Goal: Task Accomplishment & Management: Manage account settings

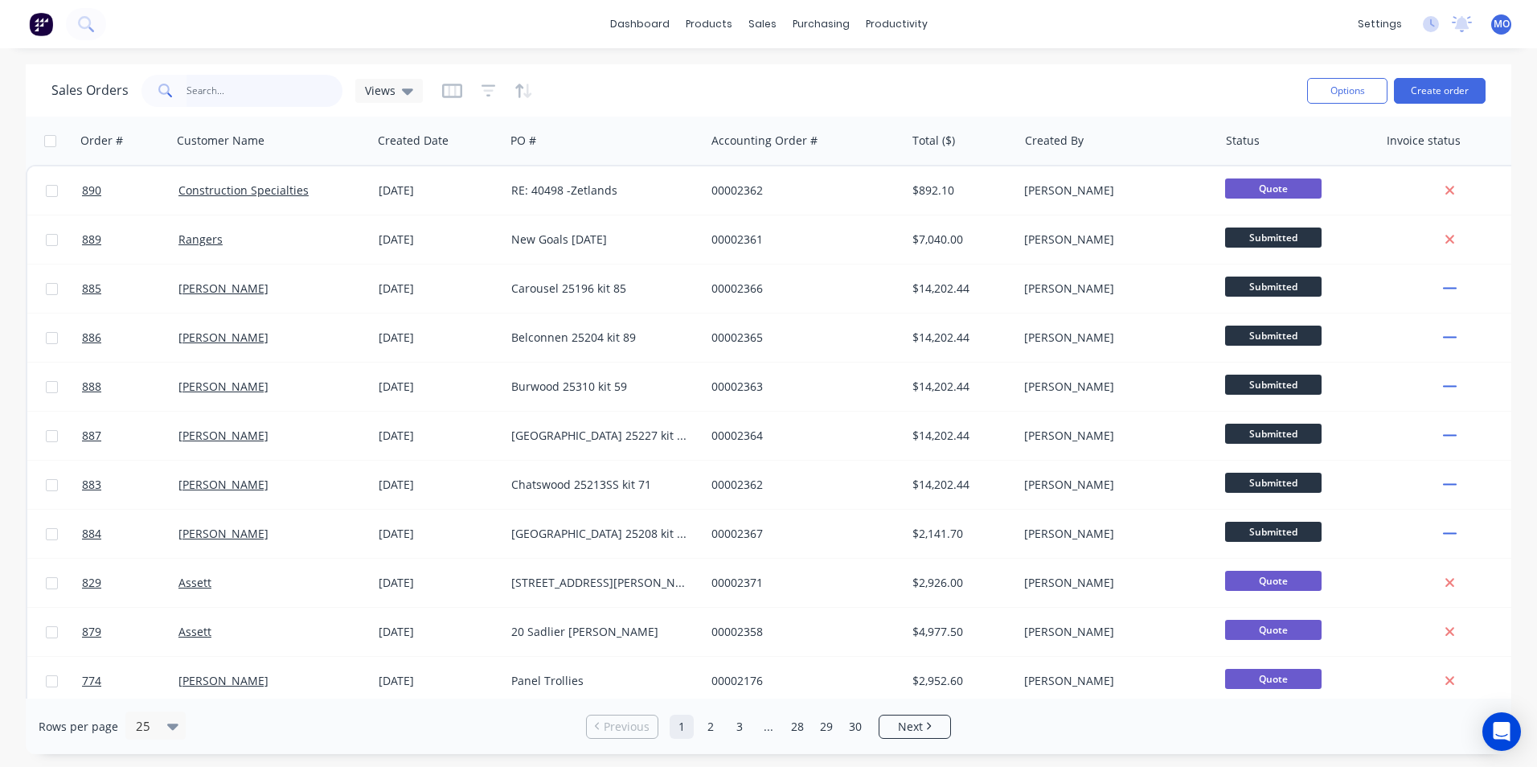
click at [248, 94] on input "text" at bounding box center [264, 91] width 157 height 32
type input "878"
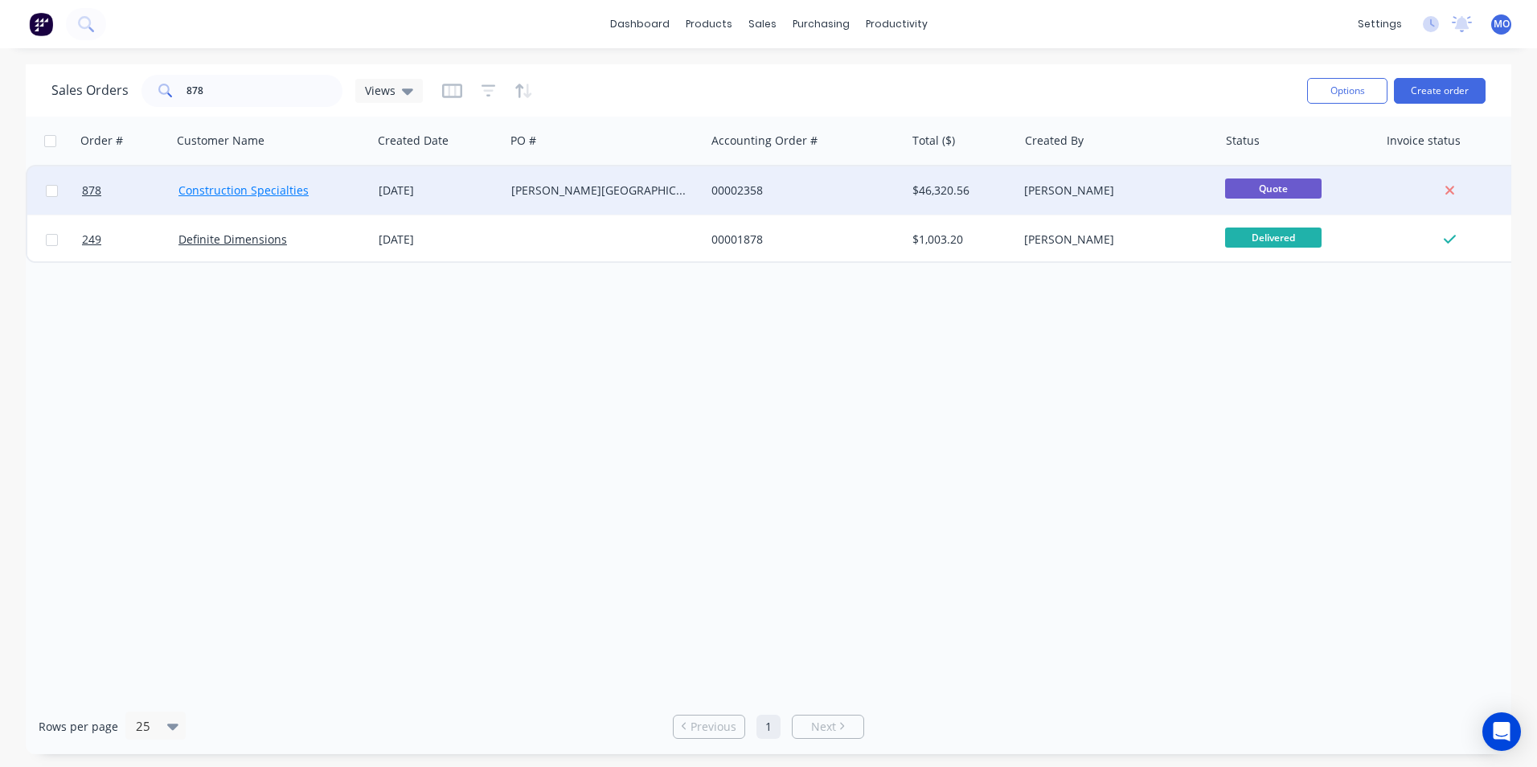
click at [290, 184] on link "Construction Specialties" at bounding box center [243, 189] width 130 height 15
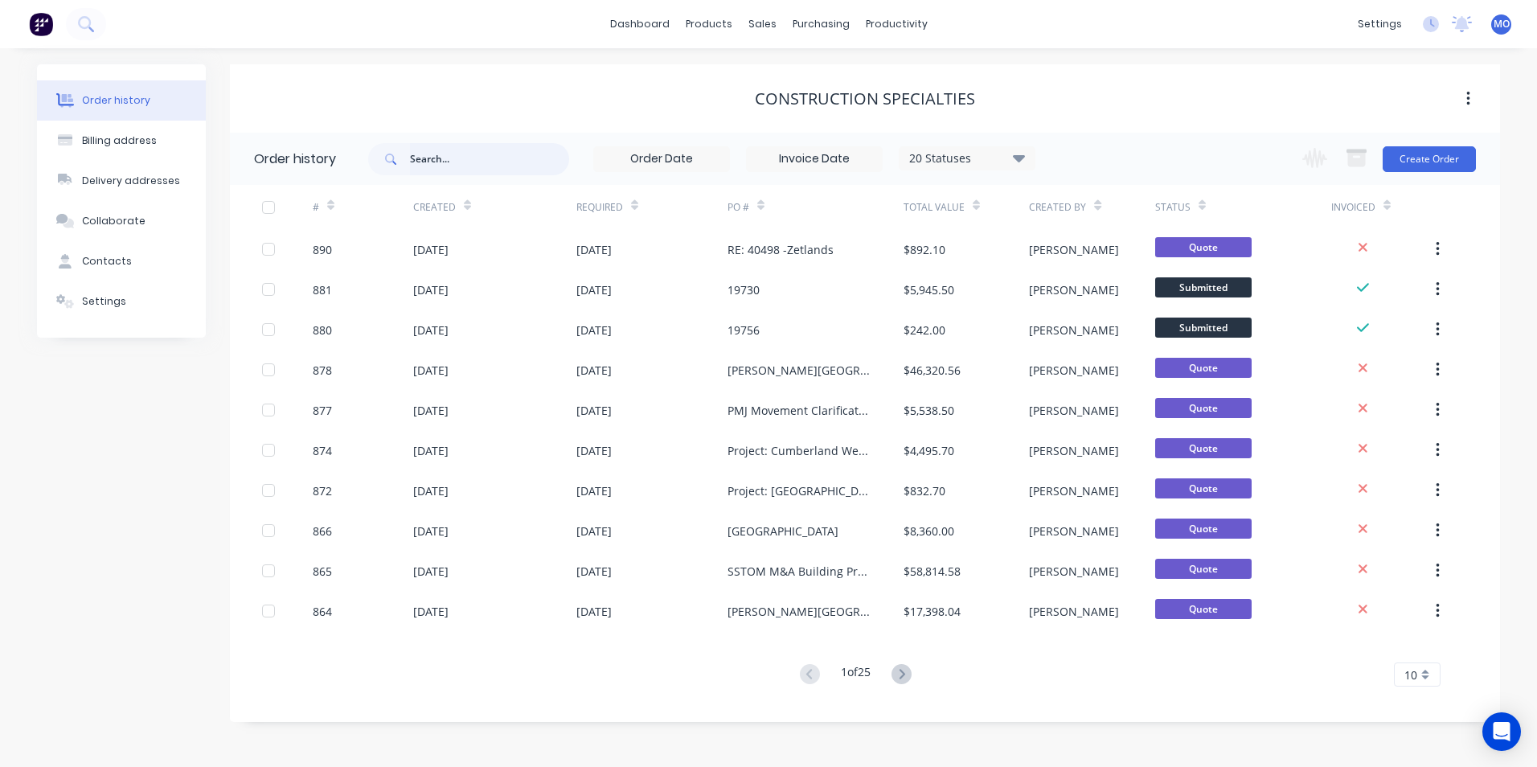
click at [418, 168] on input "text" at bounding box center [489, 159] width 159 height 32
type input "878"
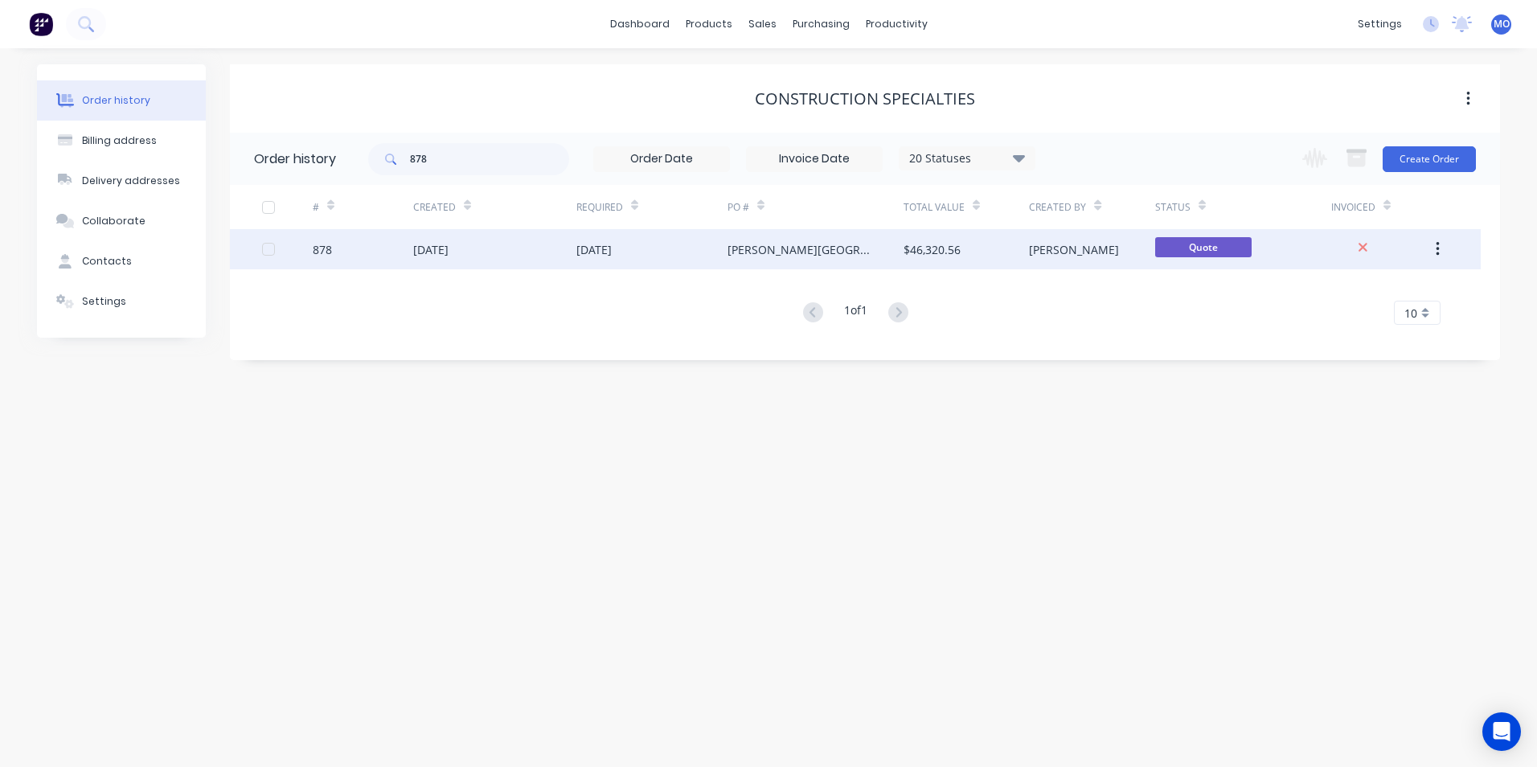
click at [514, 240] on div "[DATE]" at bounding box center [494, 249] width 163 height 40
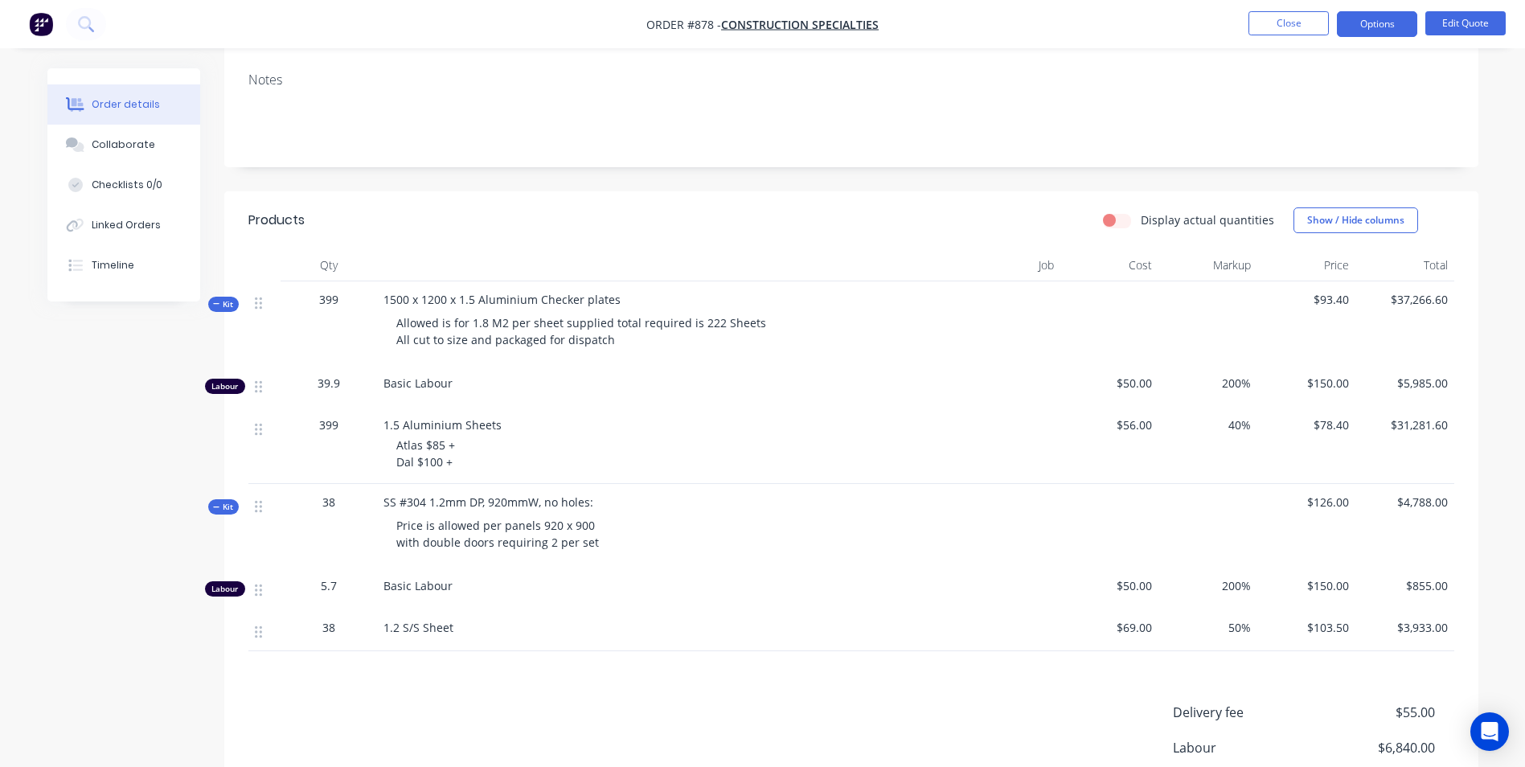
scroll to position [241, 0]
click at [1478, 30] on button "Edit Quote" at bounding box center [1465, 23] width 80 height 24
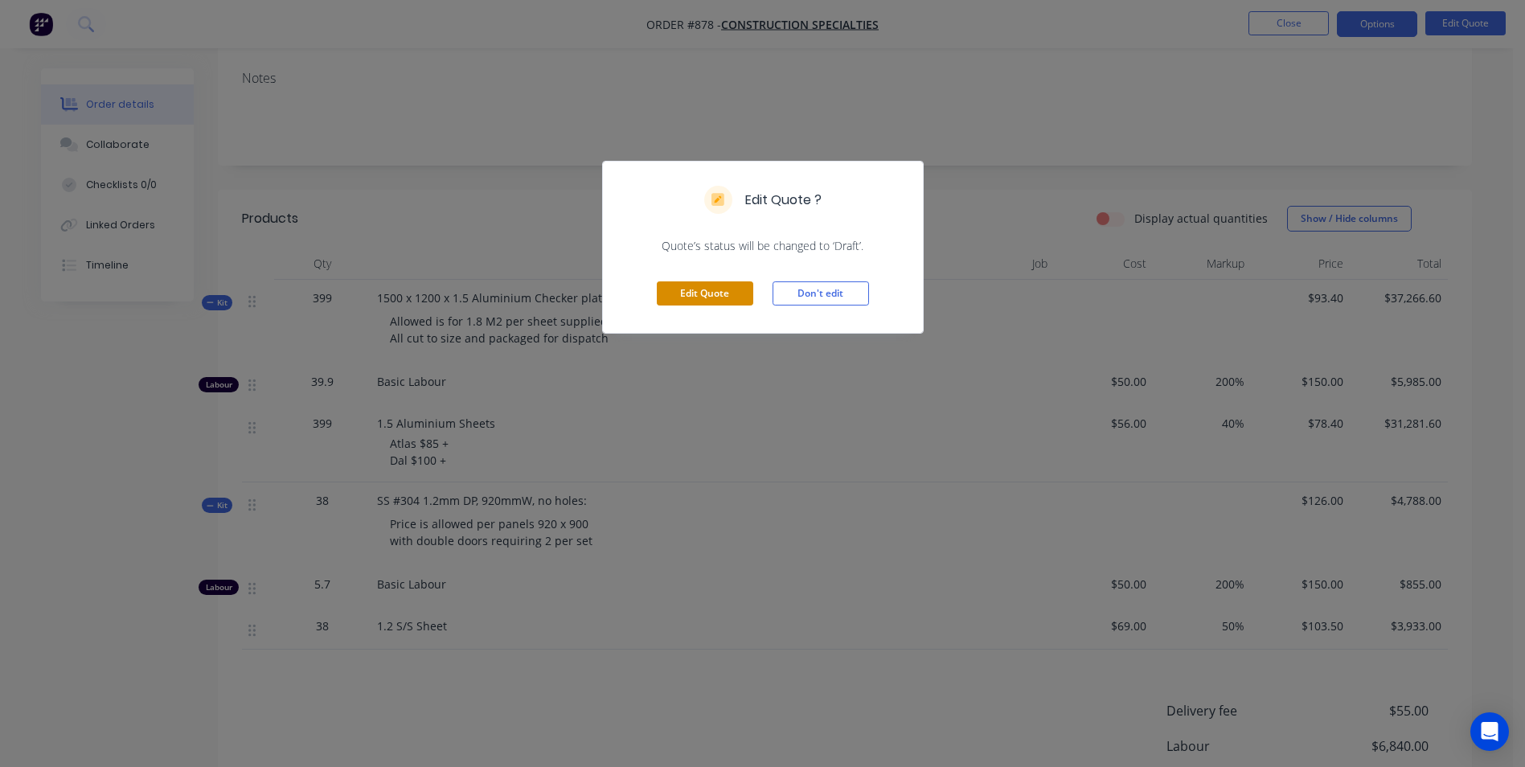
click at [686, 294] on button "Edit Quote" at bounding box center [705, 293] width 96 height 24
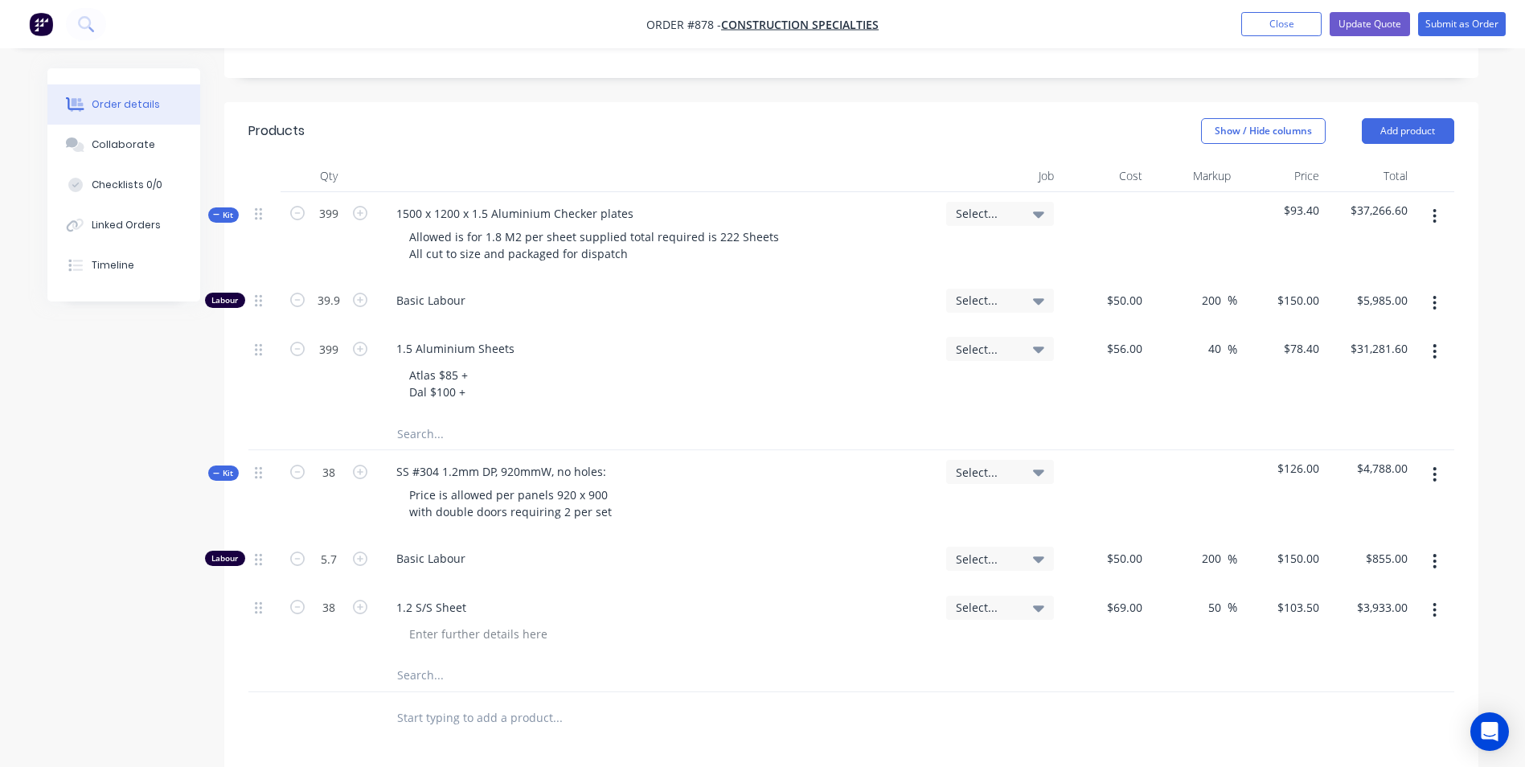
scroll to position [402, 0]
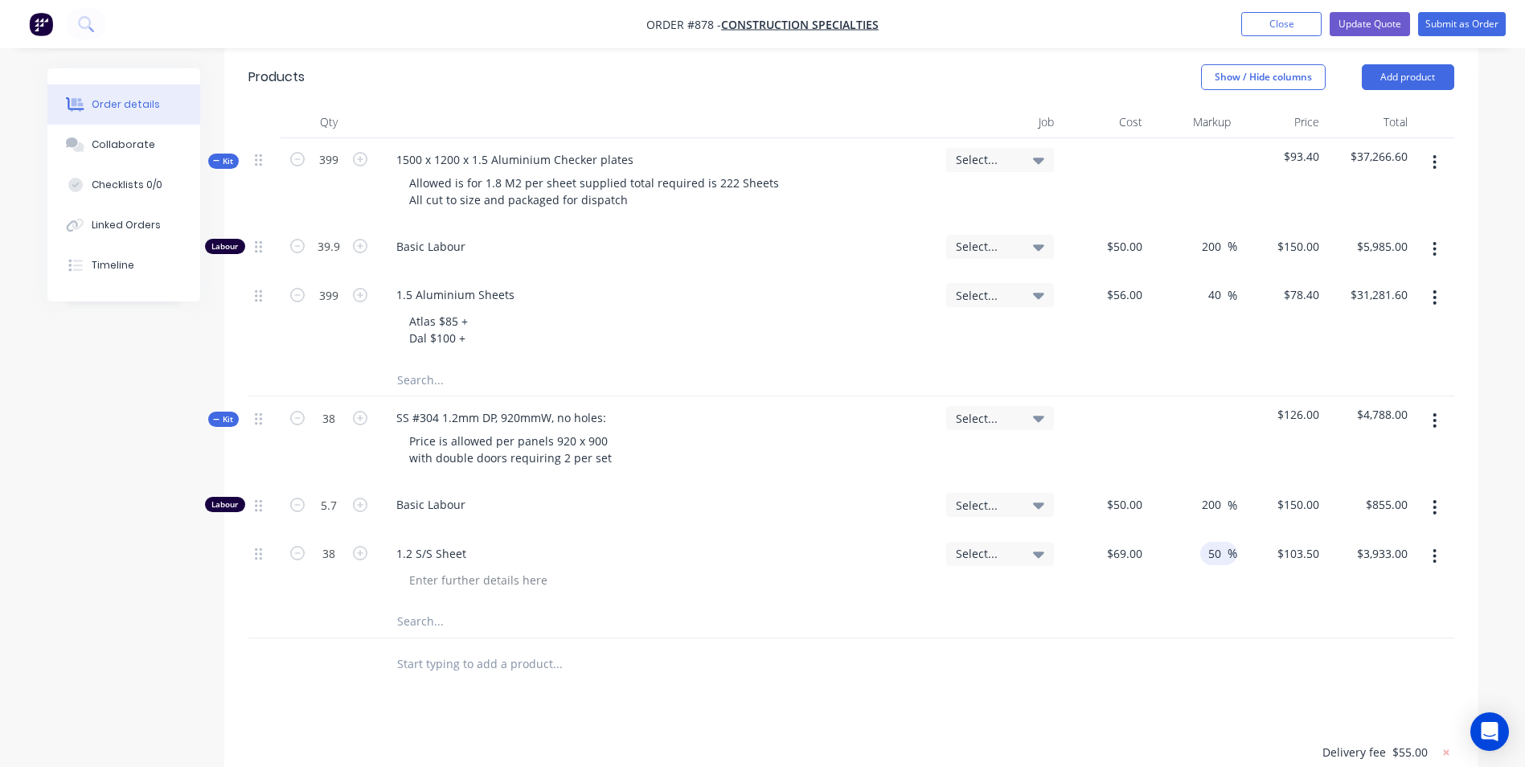
click at [1218, 549] on input "50" at bounding box center [1216, 553] width 21 height 23
type input "5"
type input "40"
type input "$96.60"
type input "$3,670.80"
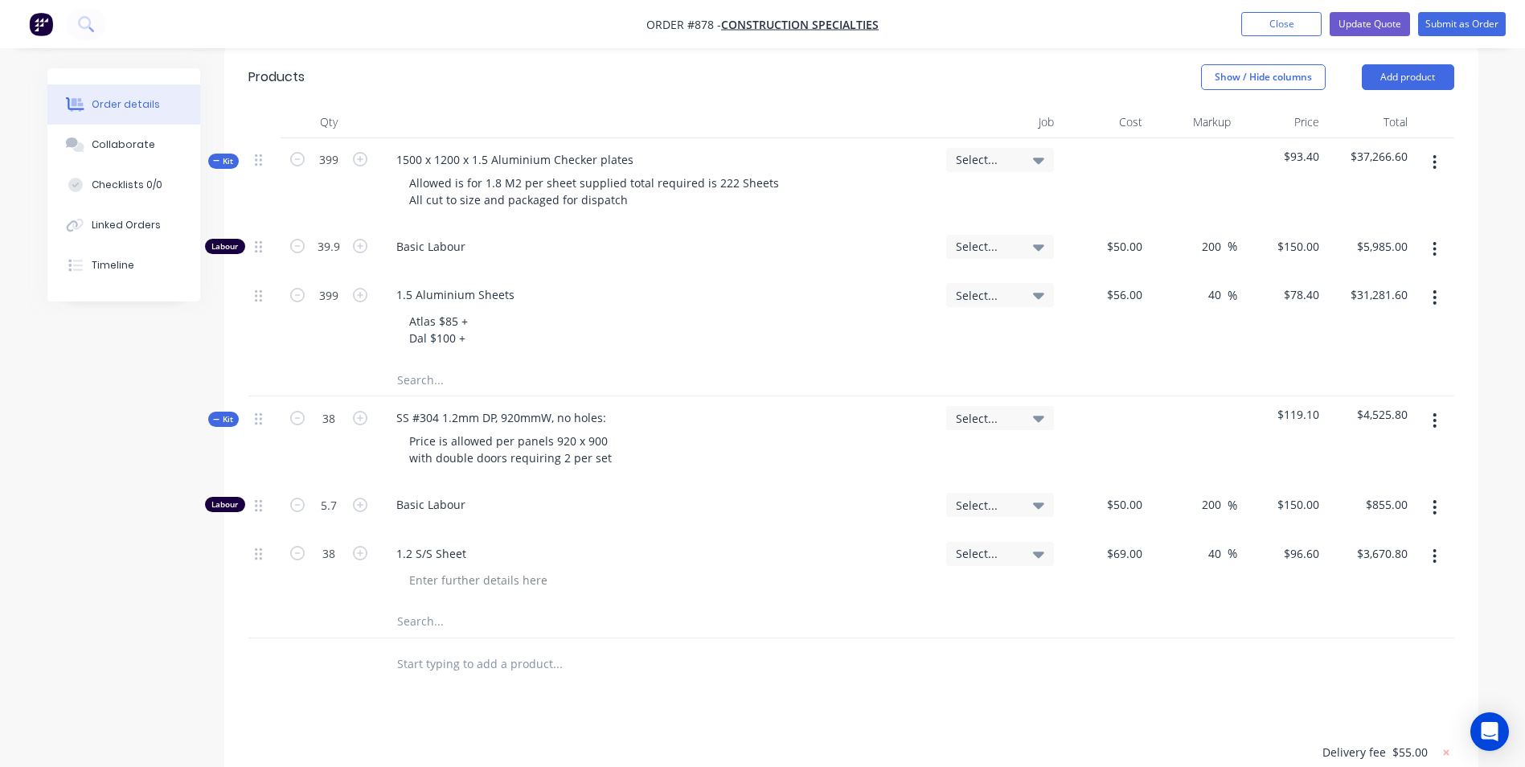
click at [1169, 564] on div "40 40 %" at bounding box center [1192, 568] width 88 height 73
click at [325, 418] on input "38" at bounding box center [329, 418] width 42 height 24
type input "70"
type input "10.5"
type input "$1,575.00"
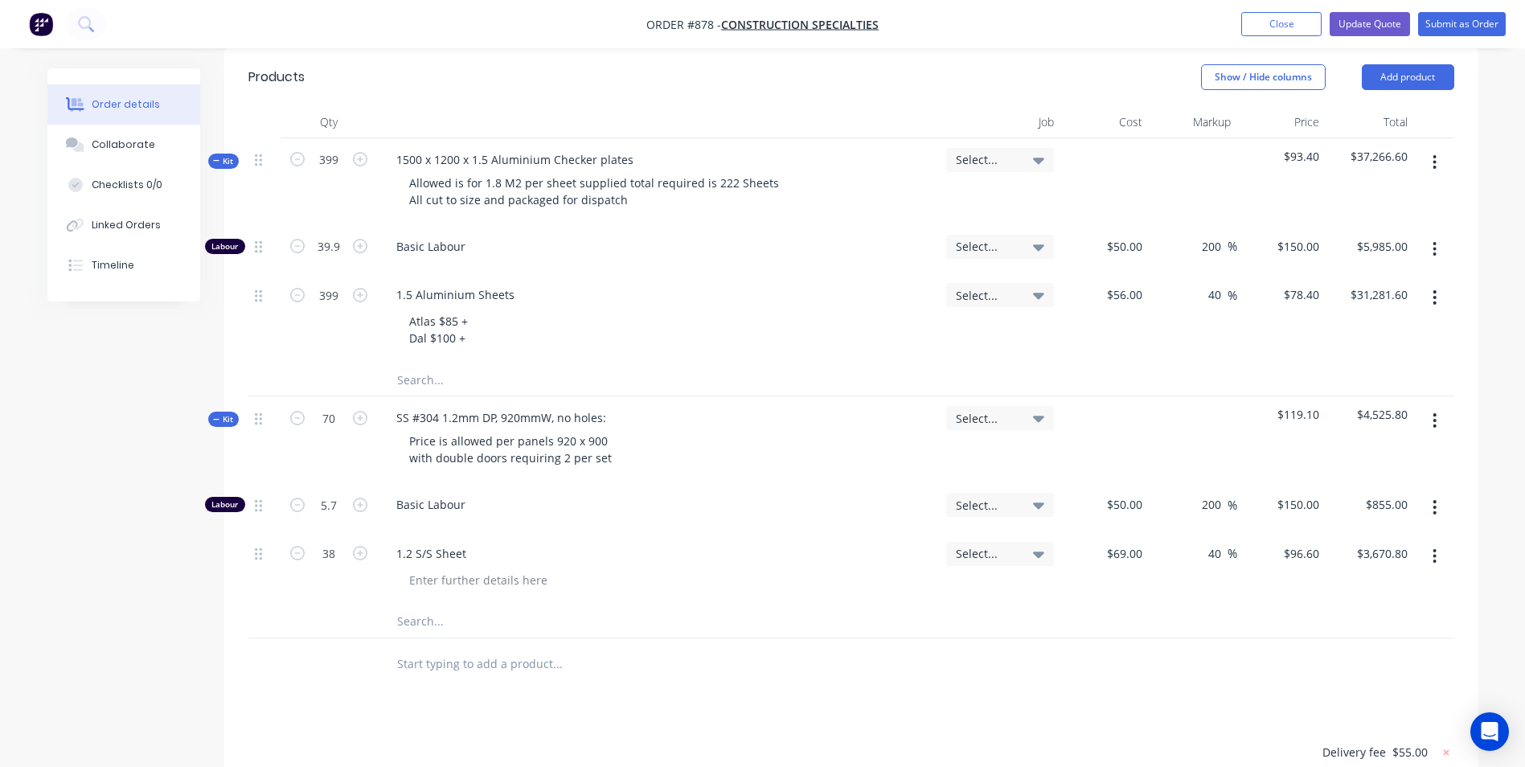
type input "70"
type input "$6,762.00"
click at [616, 542] on div "1.2 S/S Sheet" at bounding box center [658, 553] width 550 height 23
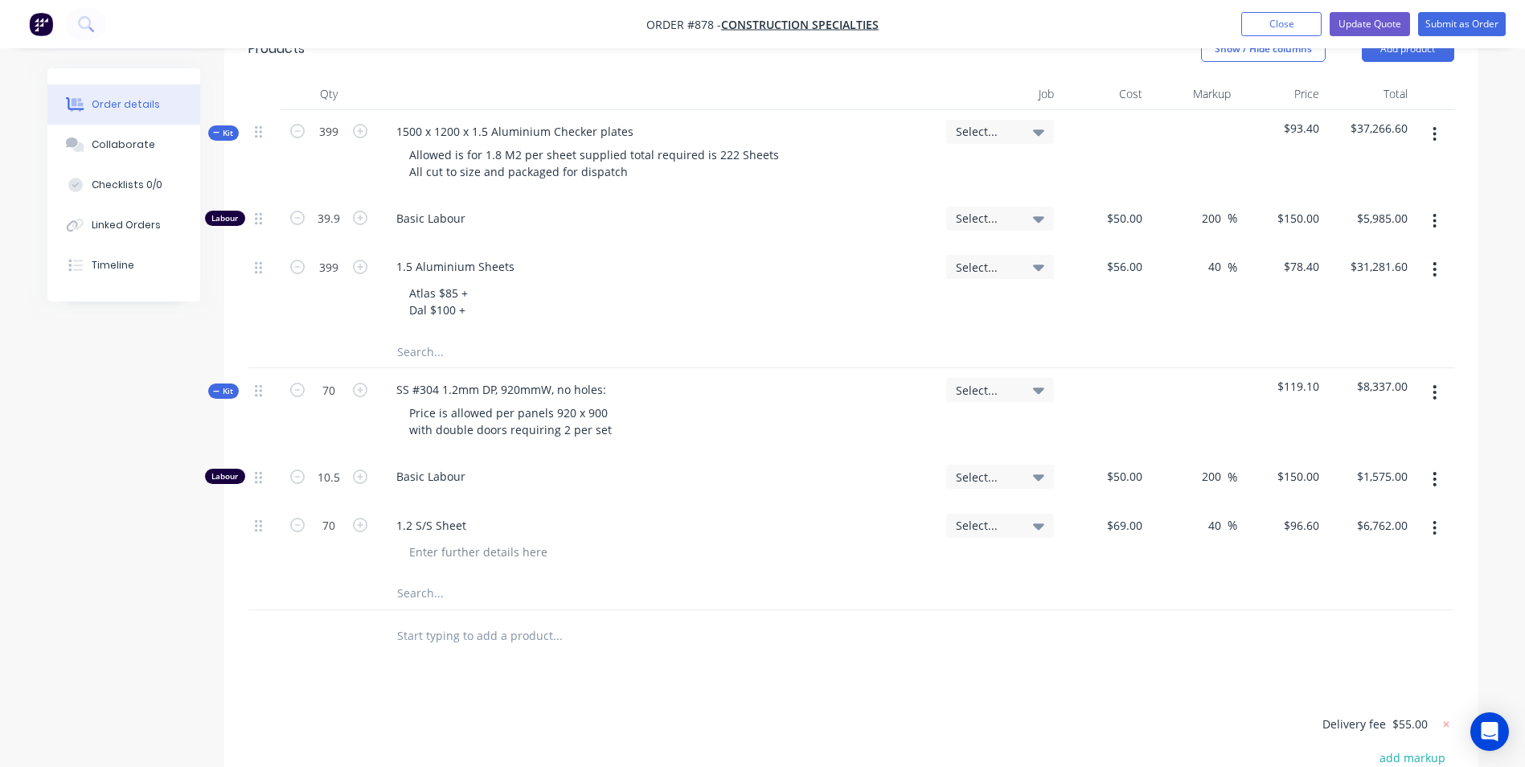
scroll to position [435, 0]
click at [1296, 474] on div "150 150" at bounding box center [1309, 471] width 34 height 23
type input "145"
type input "190"
type input "$145.00"
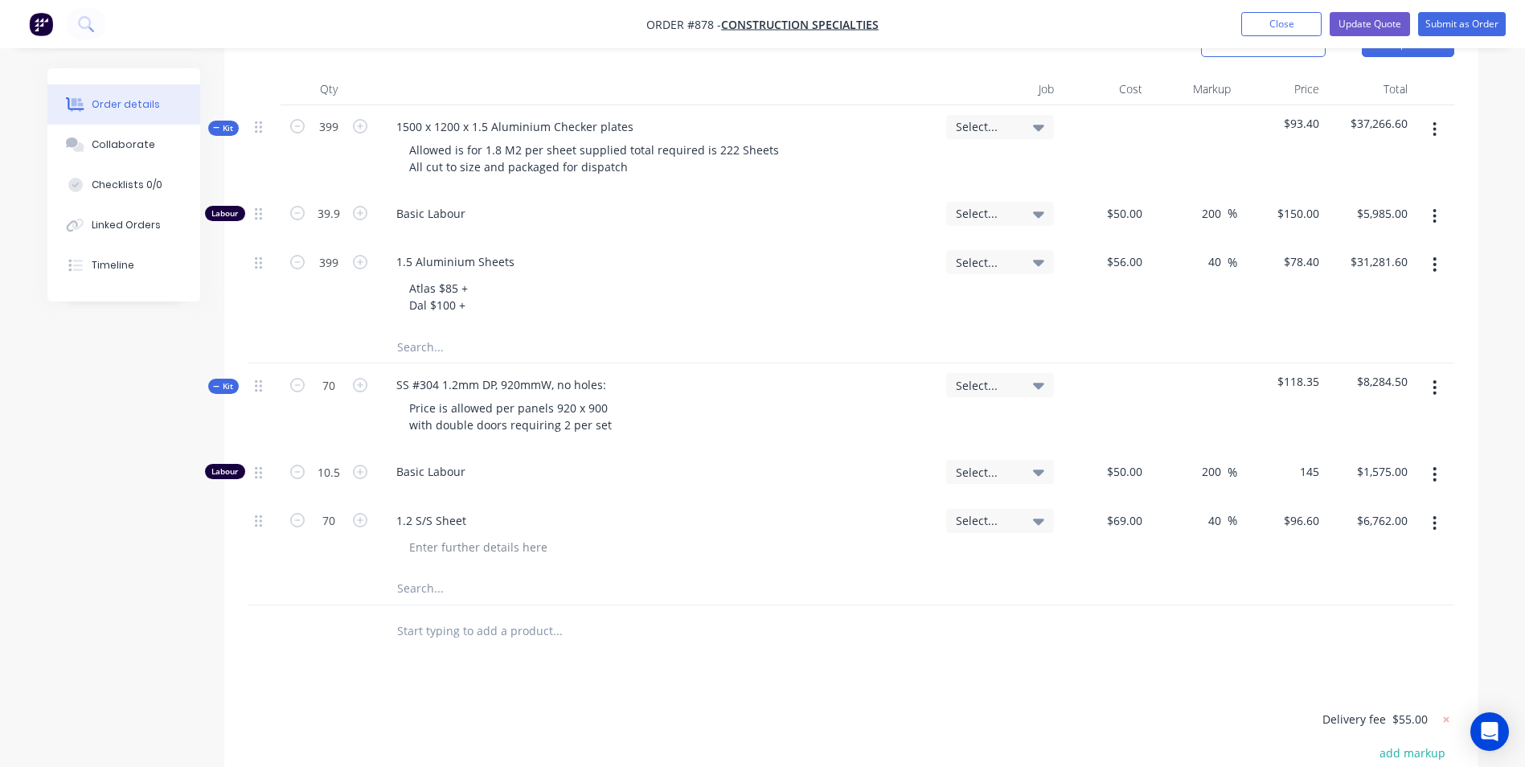
type input "$1,522.50"
click at [1255, 416] on div "$118.35" at bounding box center [1281, 406] width 88 height 87
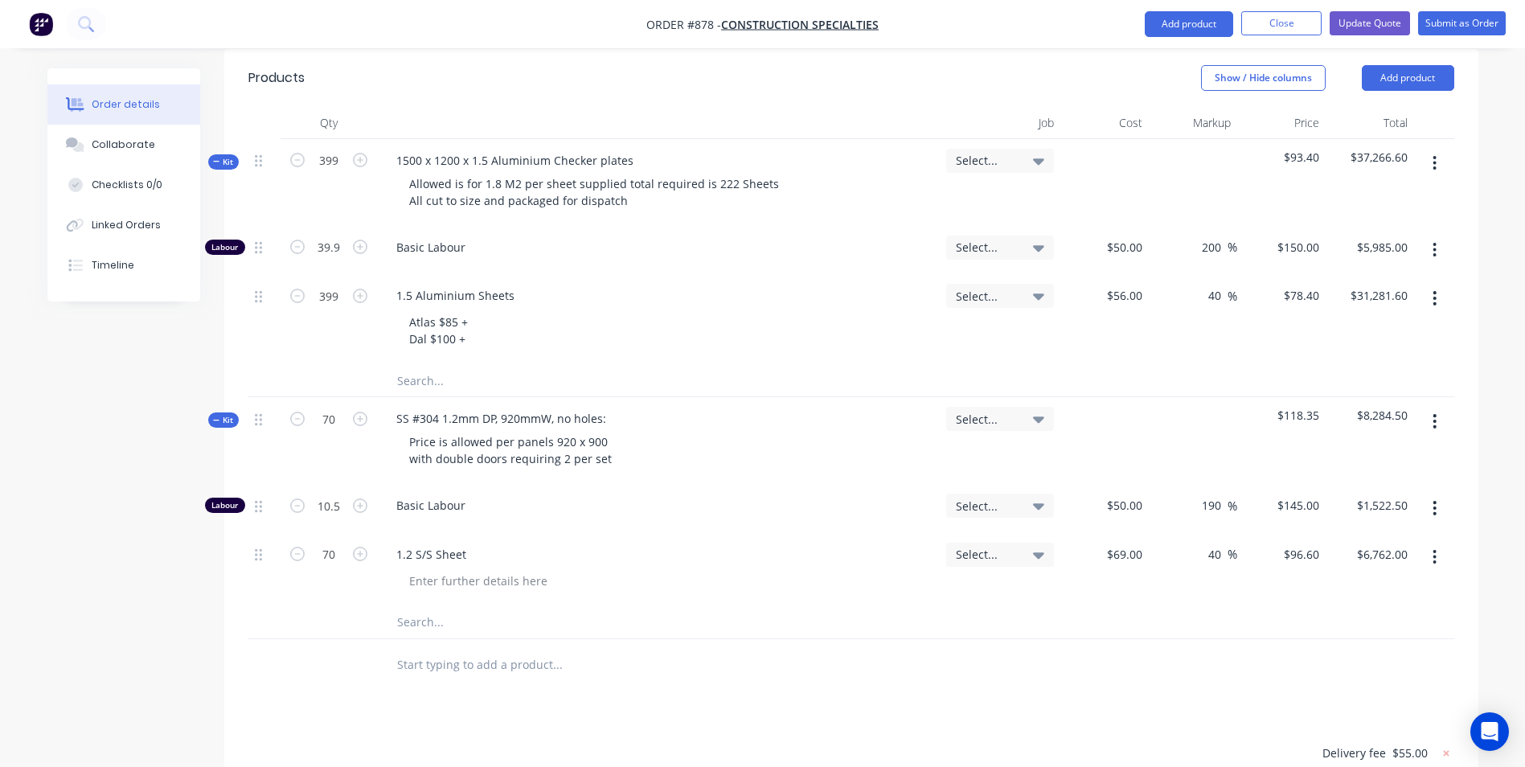
scroll to position [354, 0]
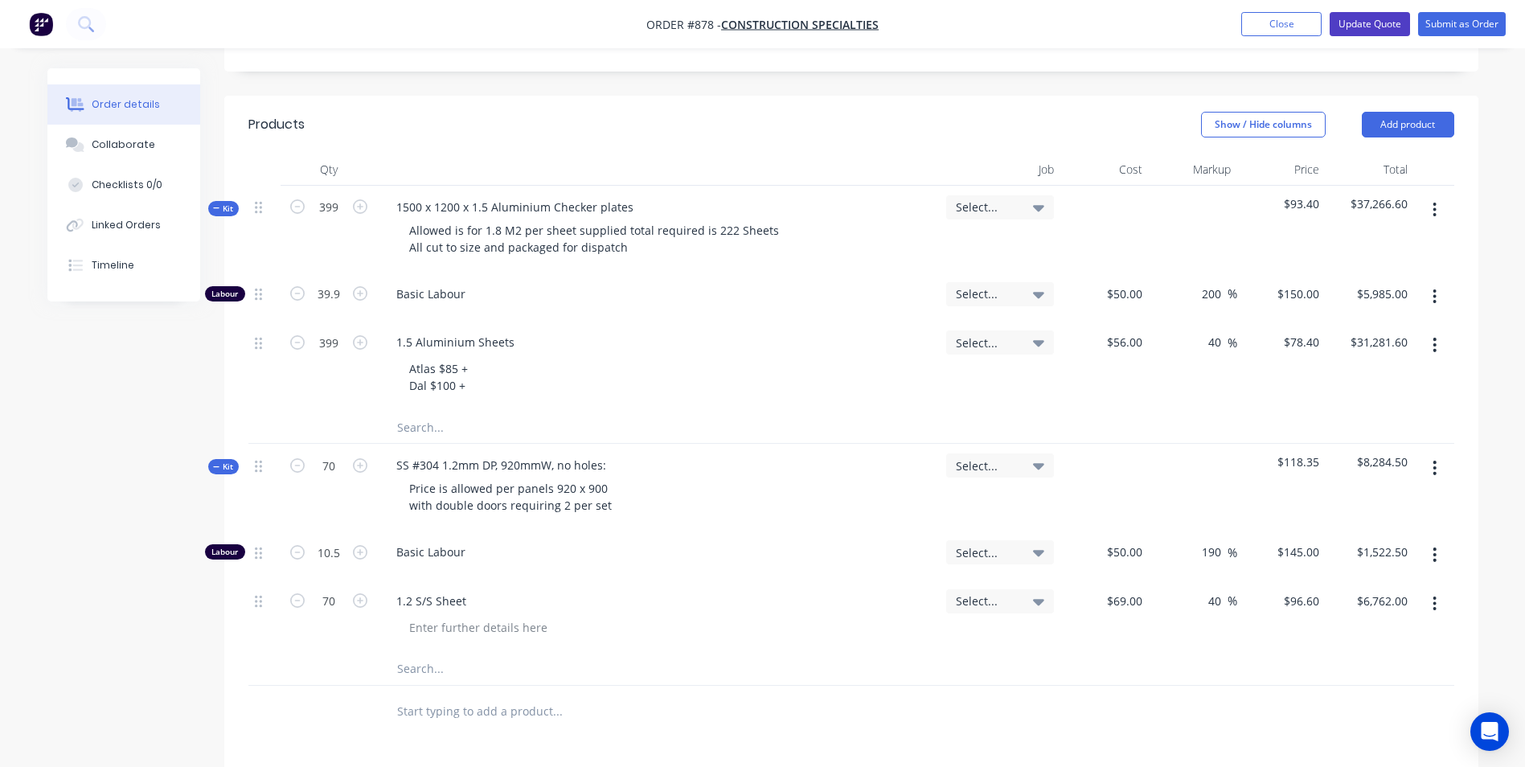
click at [1341, 18] on button "Update Quote" at bounding box center [1369, 24] width 80 height 24
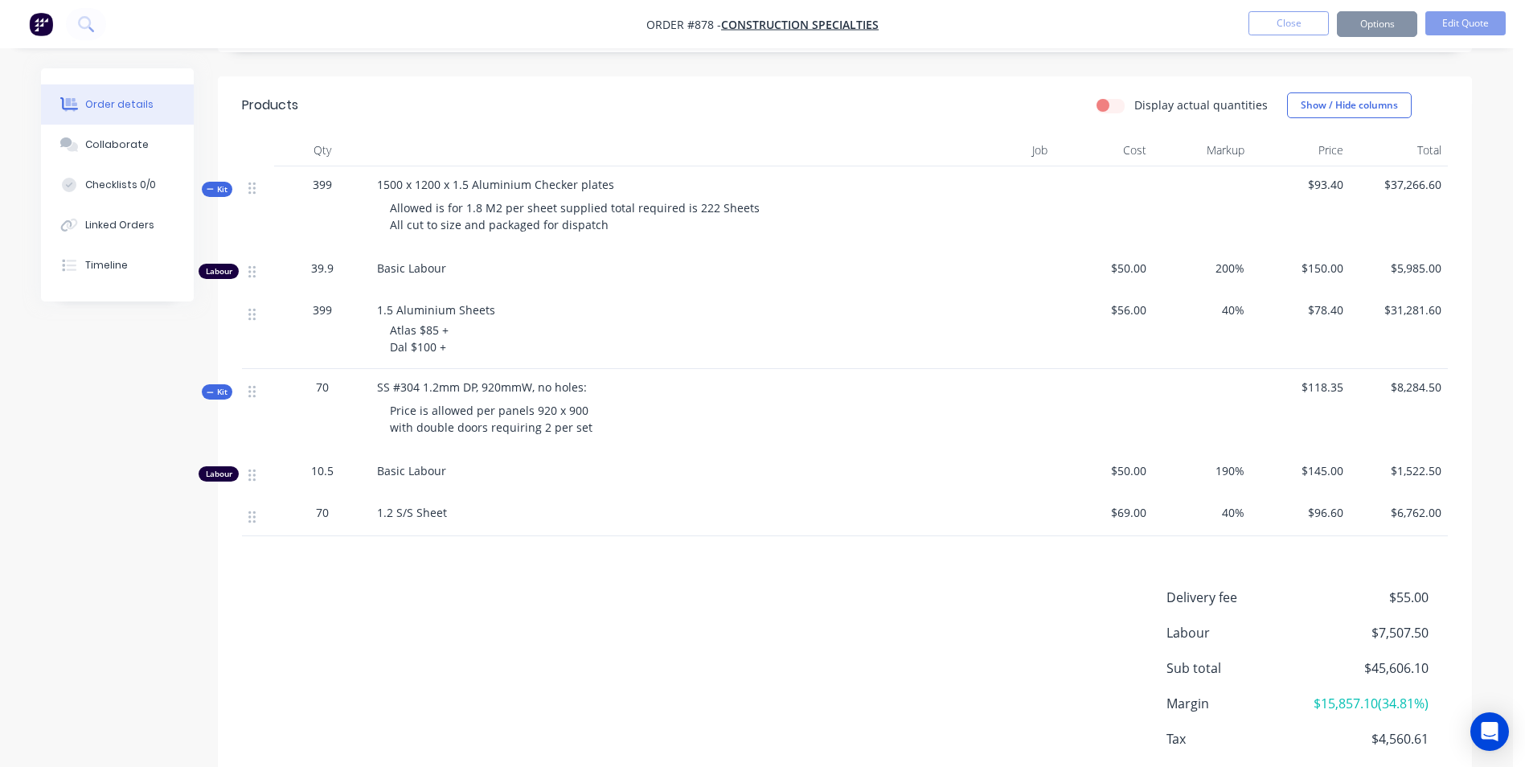
scroll to position [0, 0]
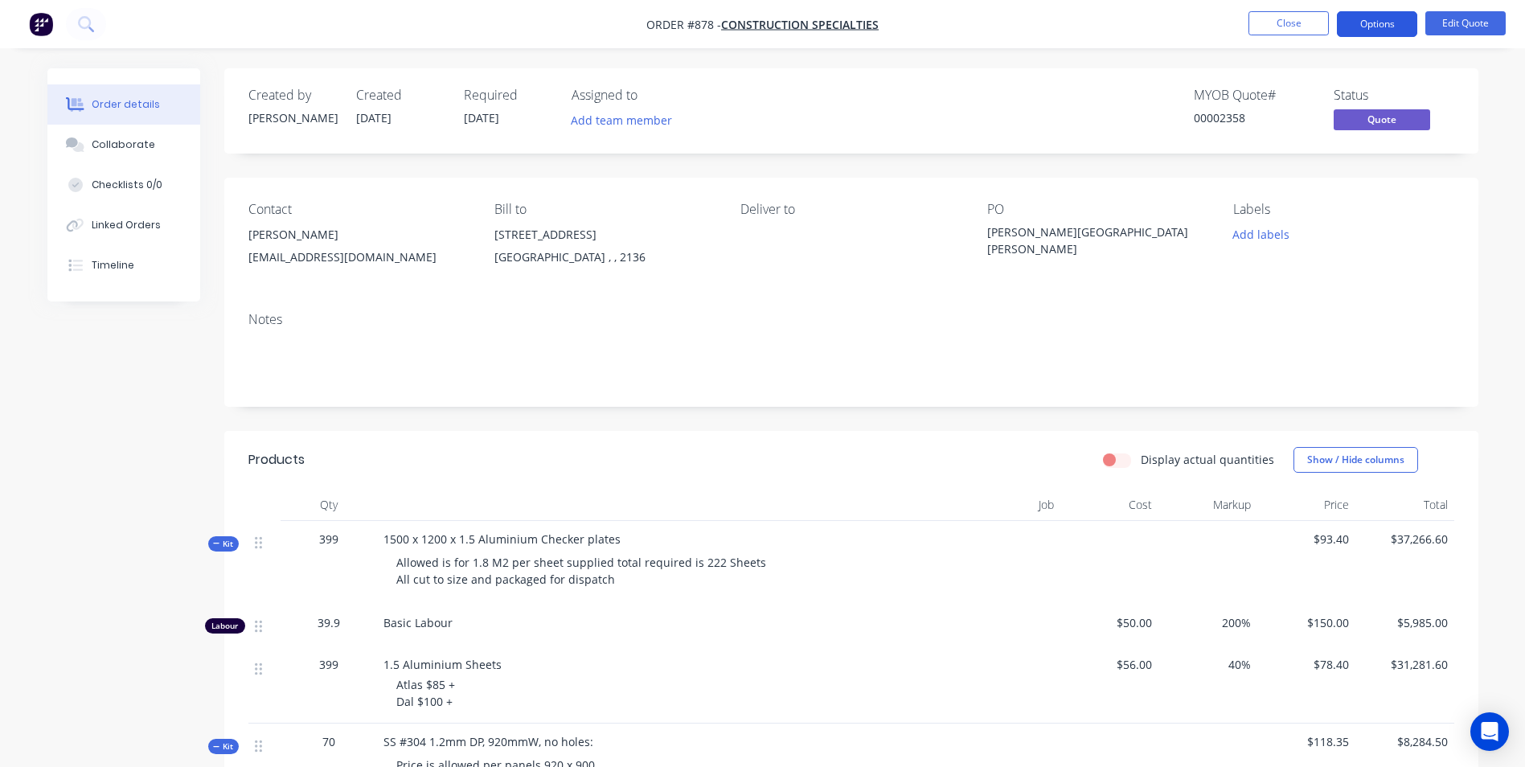
click at [1362, 19] on button "Options" at bounding box center [1377, 24] width 80 height 26
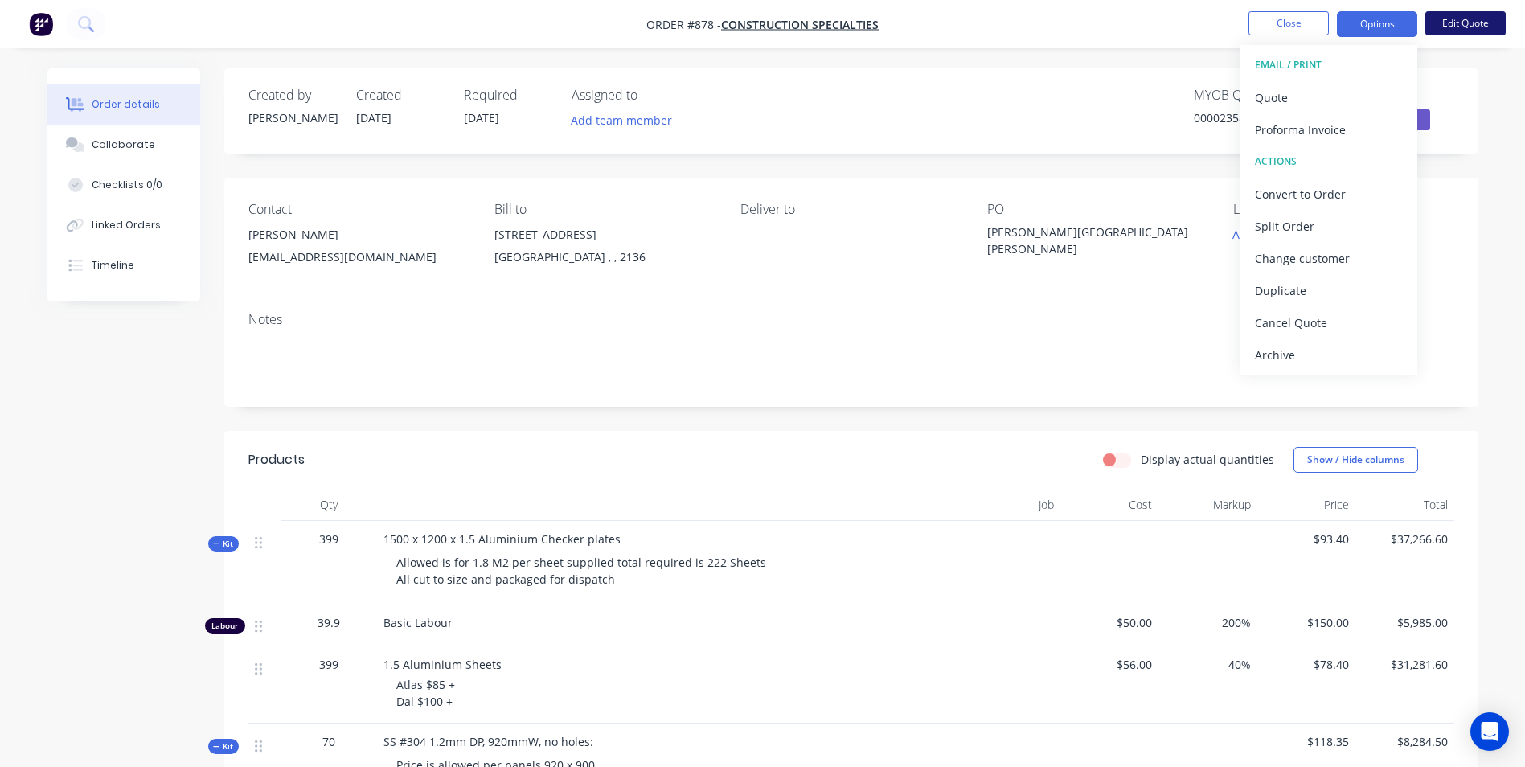
click at [1451, 18] on button "Edit Quote" at bounding box center [1465, 23] width 80 height 24
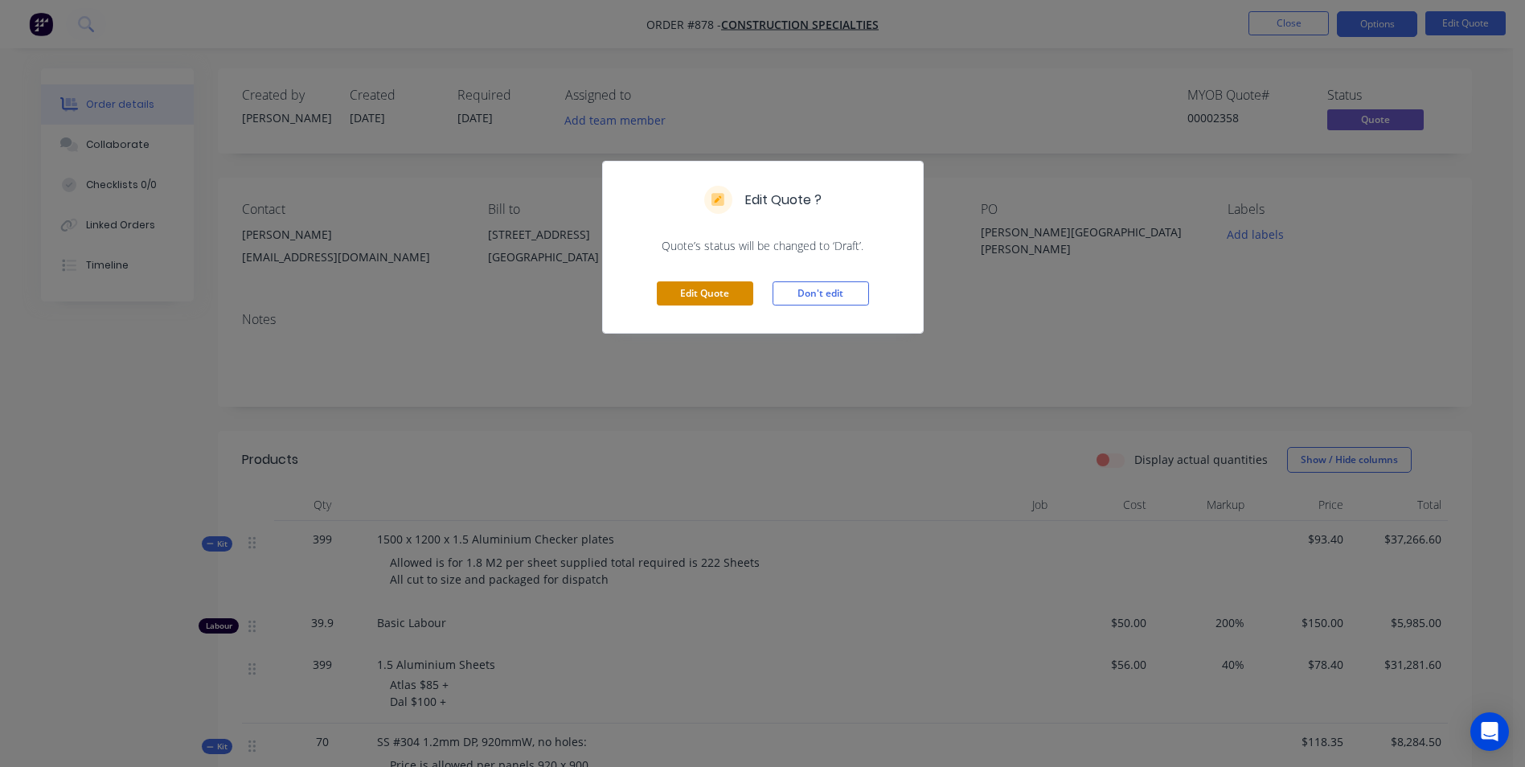
click at [702, 294] on button "Edit Quote" at bounding box center [705, 293] width 96 height 24
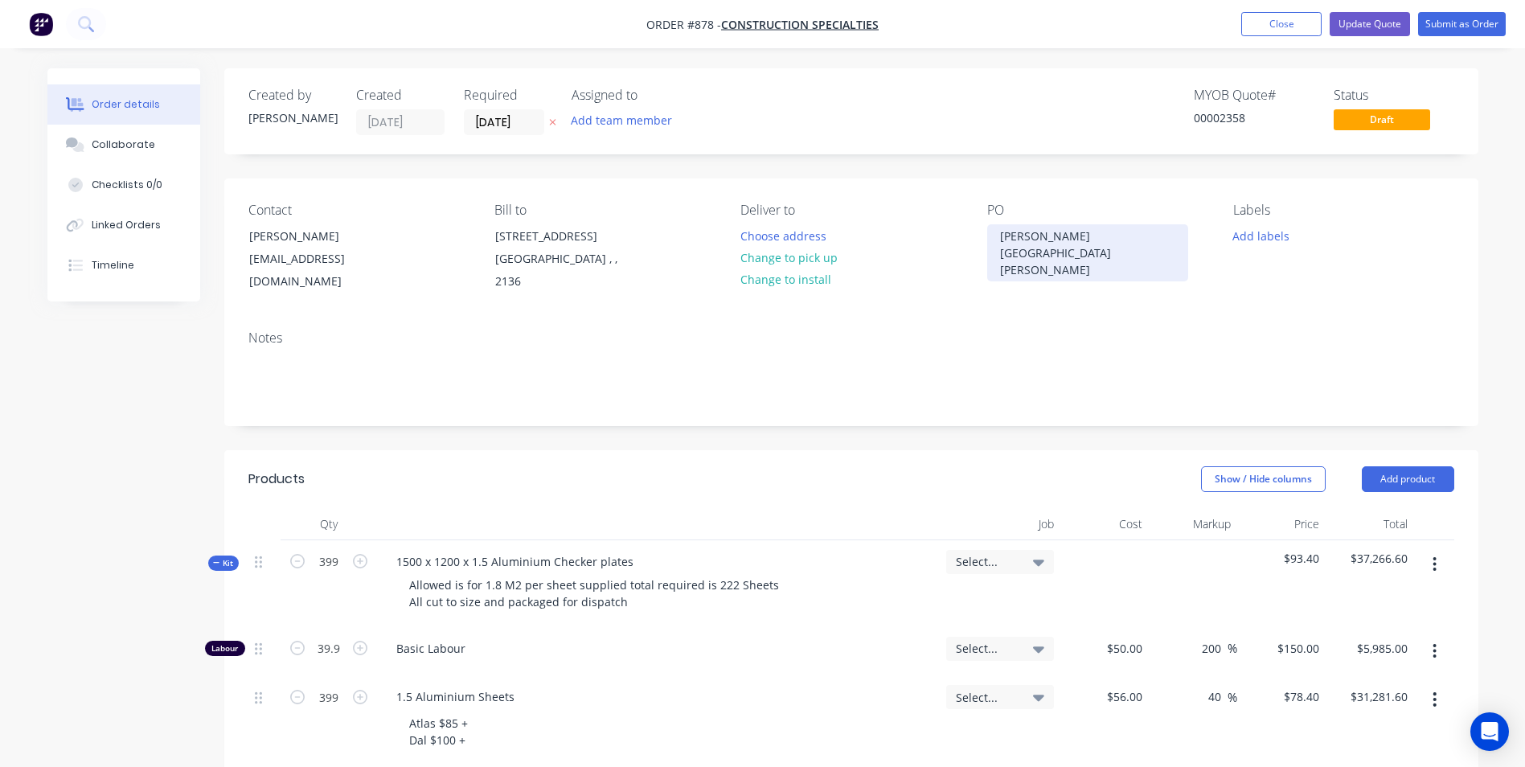
click at [1040, 246] on div "[PERSON_NAME][GEOGRAPHIC_DATA][PERSON_NAME]" at bounding box center [1087, 252] width 201 height 57
click at [1107, 238] on div "[PERSON_NAME][GEOGRAPHIC_DATA][PERSON_NAME]" at bounding box center [1087, 252] width 201 height 57
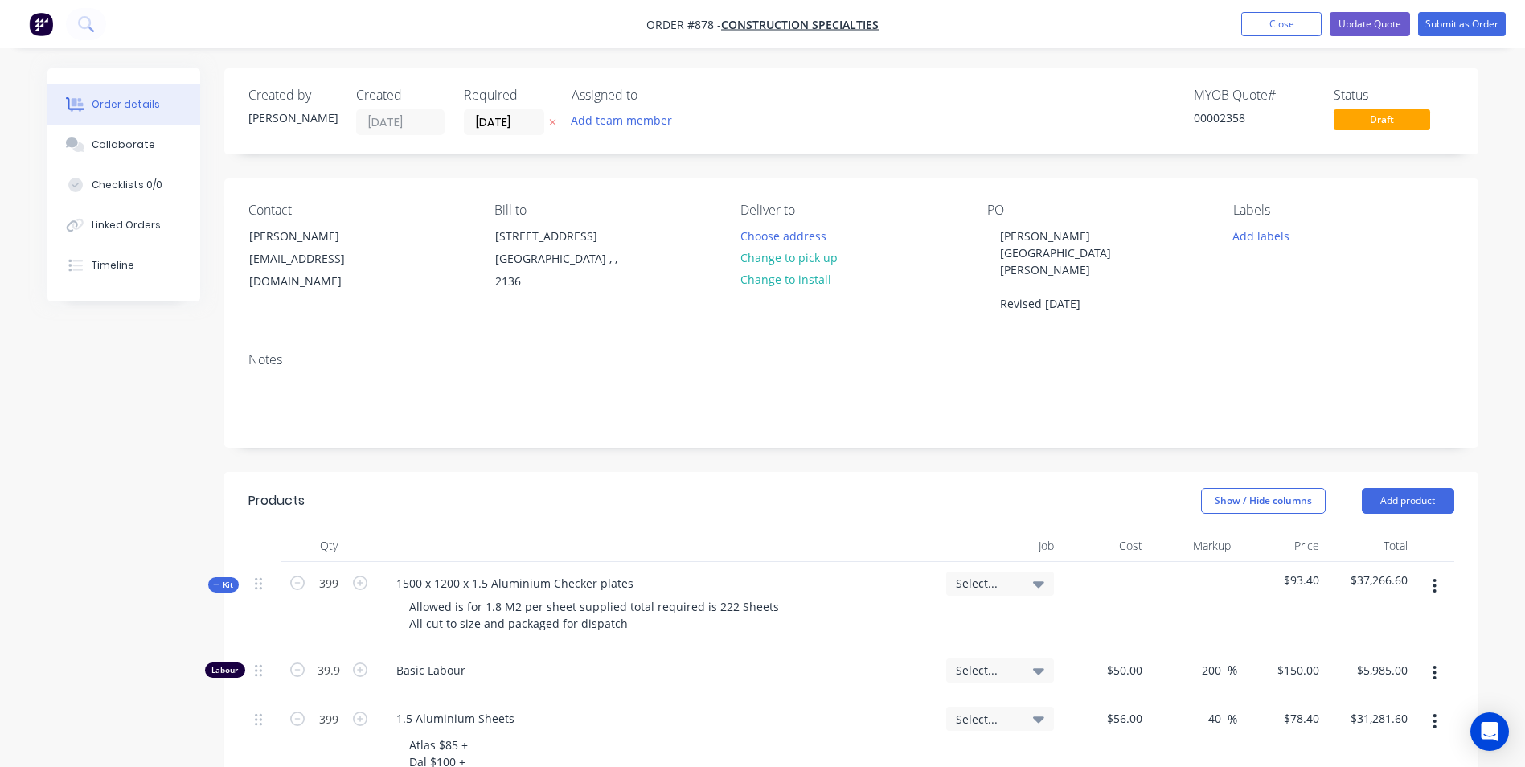
click at [1376, 9] on nav "Order #878 - Construction Specialties Add product Close Update Quote Submit as …" at bounding box center [762, 24] width 1525 height 48
click at [1357, 14] on button "Update Quote" at bounding box center [1369, 24] width 80 height 24
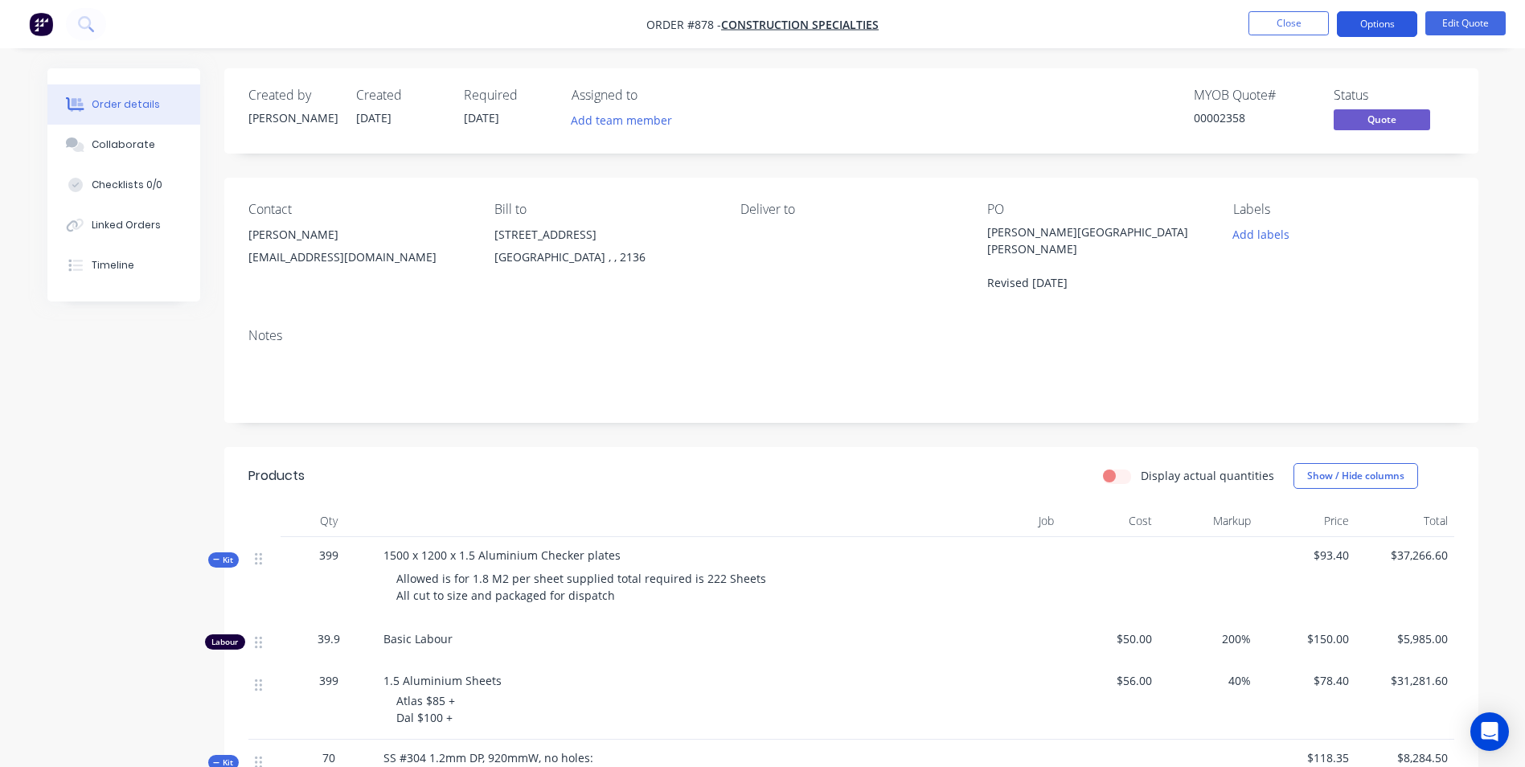
click at [1358, 15] on button "Options" at bounding box center [1377, 24] width 80 height 26
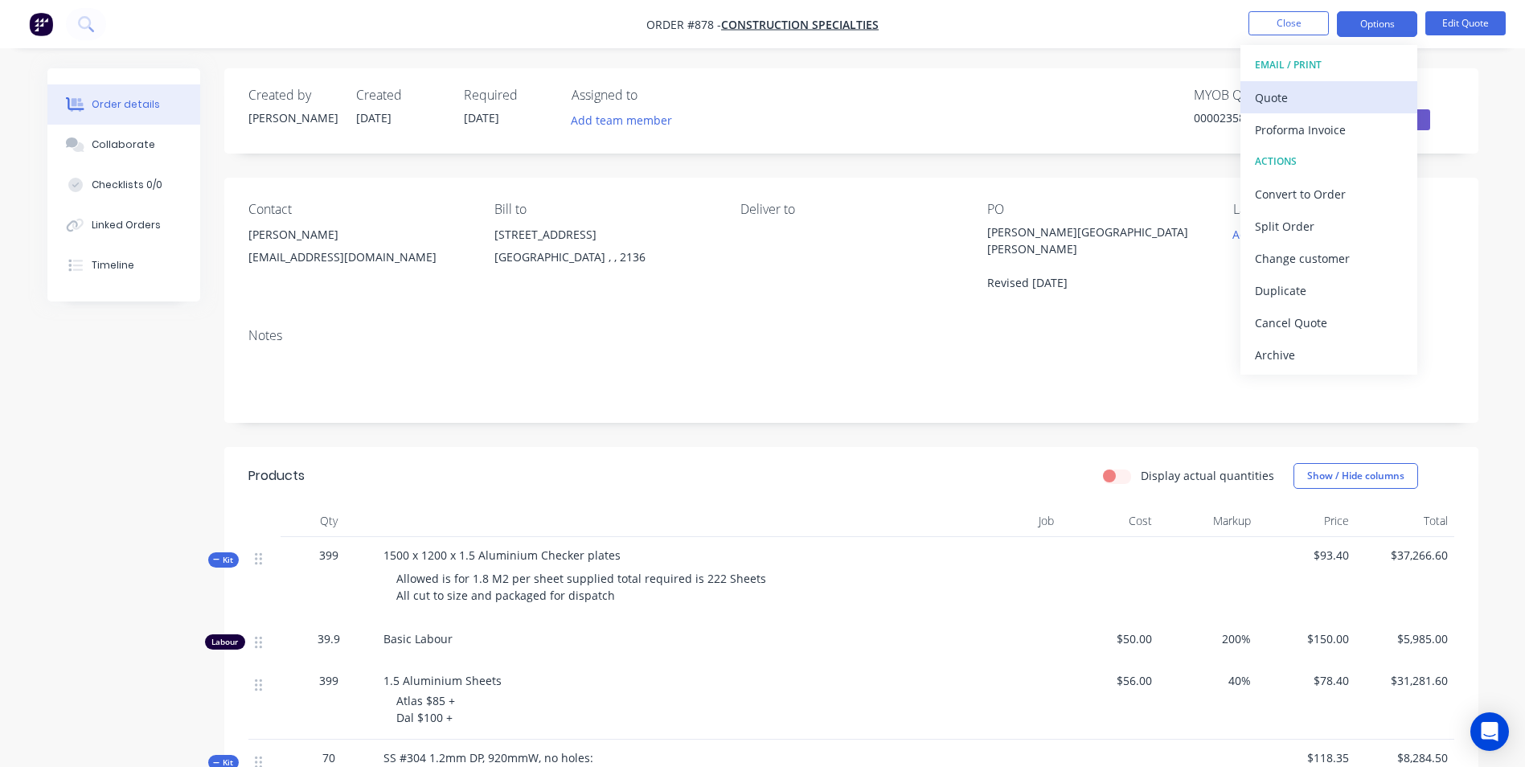
click at [1300, 88] on div "Quote" at bounding box center [1329, 97] width 148 height 23
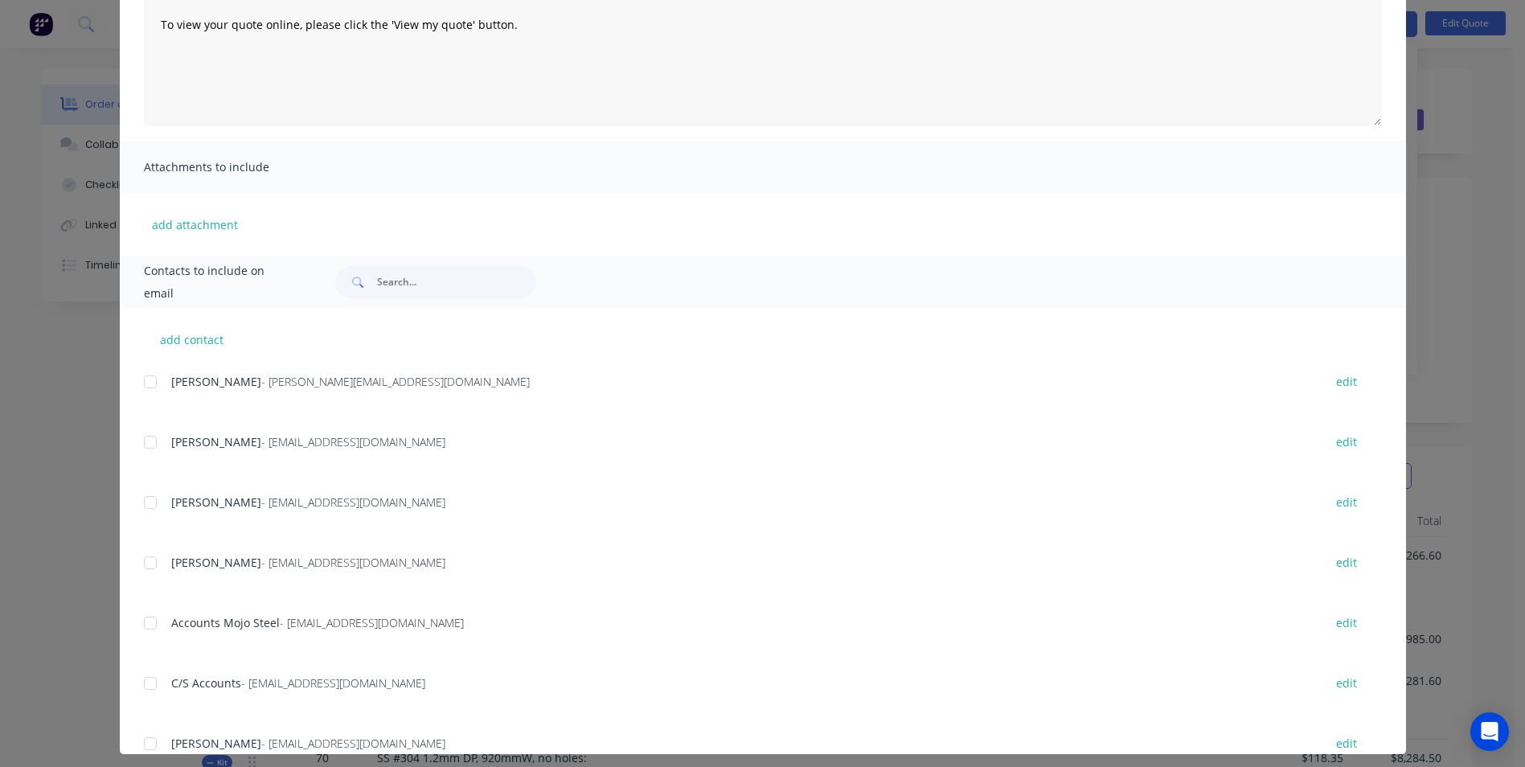
scroll to position [227, 0]
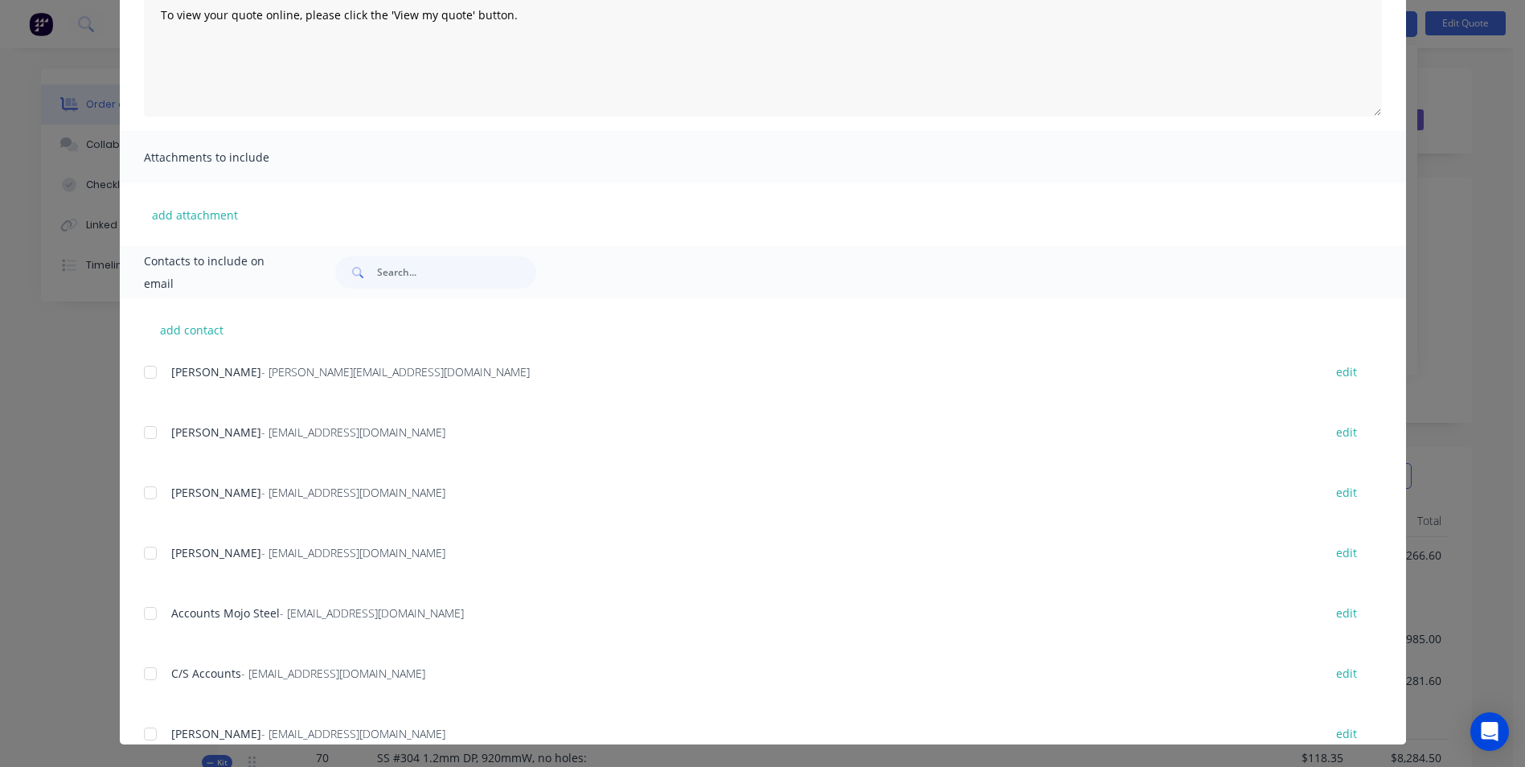
click at [141, 433] on div at bounding box center [150, 432] width 32 height 32
click at [137, 485] on div "add contact [PERSON_NAME] - [PERSON_NAME][EMAIL_ADDRESS][DOMAIN_NAME] edit [PER…" at bounding box center [763, 521] width 1286 height 446
click at [150, 493] on div at bounding box center [150, 493] width 32 height 32
click at [153, 549] on div at bounding box center [150, 553] width 32 height 32
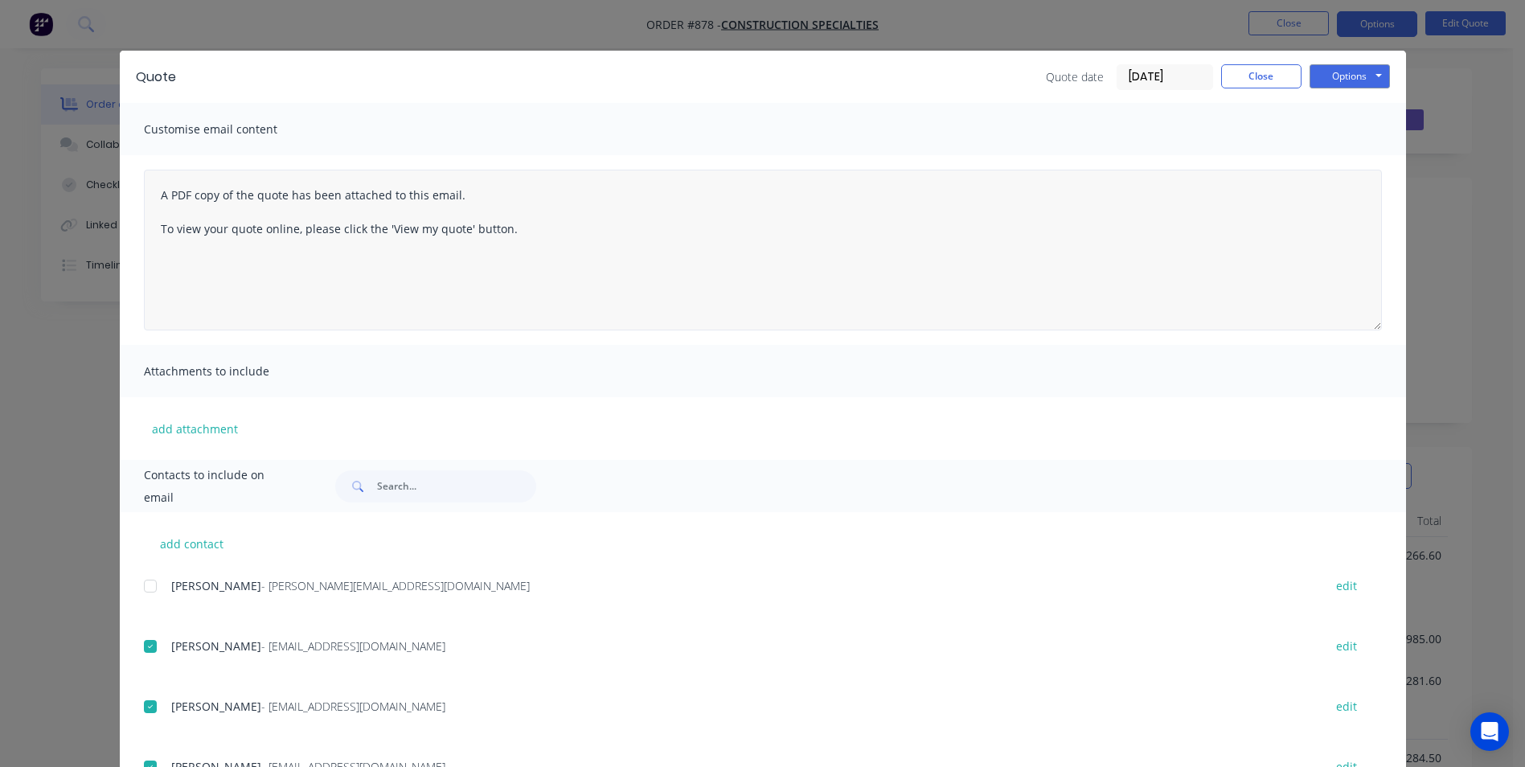
scroll to position [0, 0]
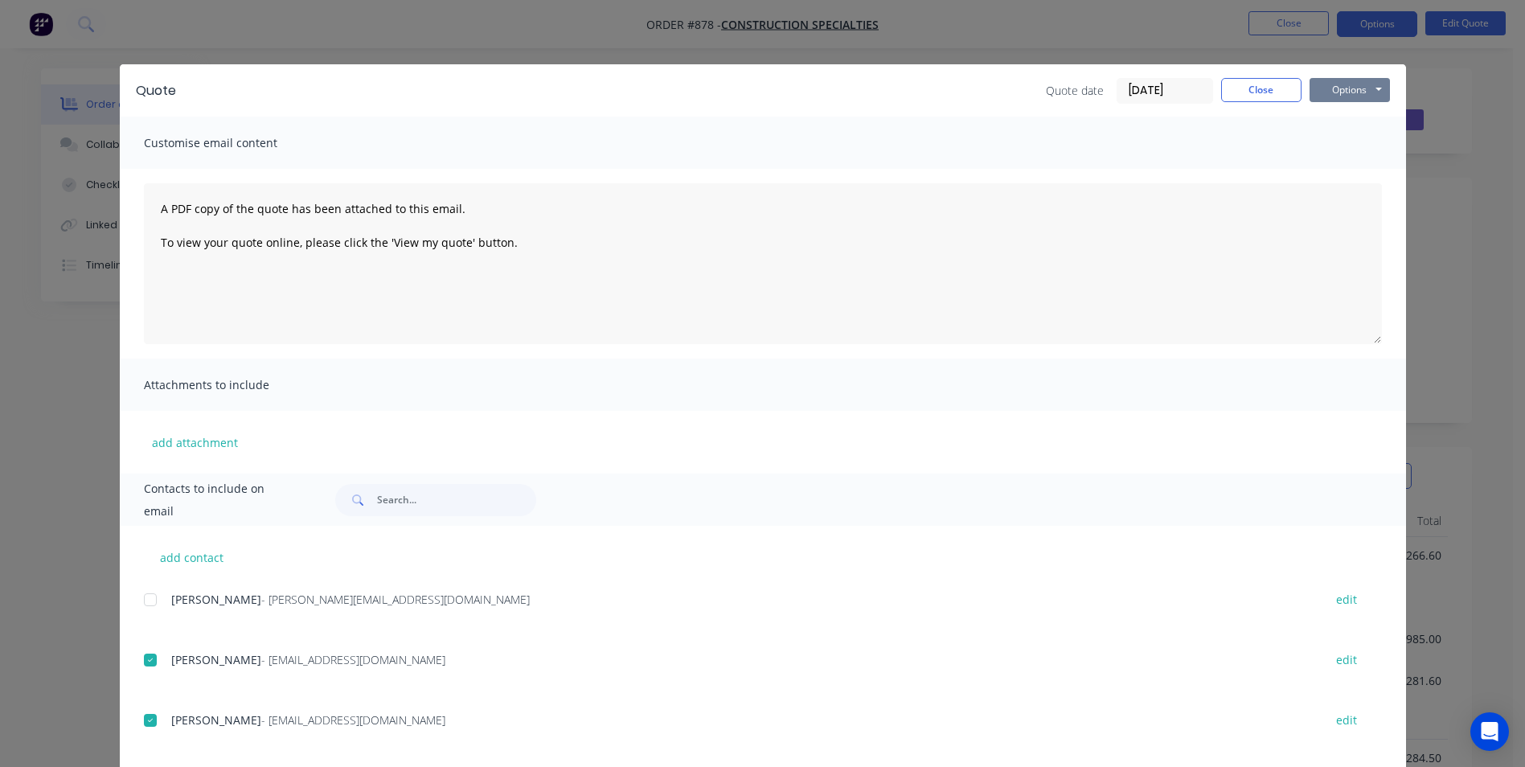
click at [1341, 84] on button "Options" at bounding box center [1349, 90] width 80 height 24
click at [1342, 171] on button "Email" at bounding box center [1360, 171] width 103 height 27
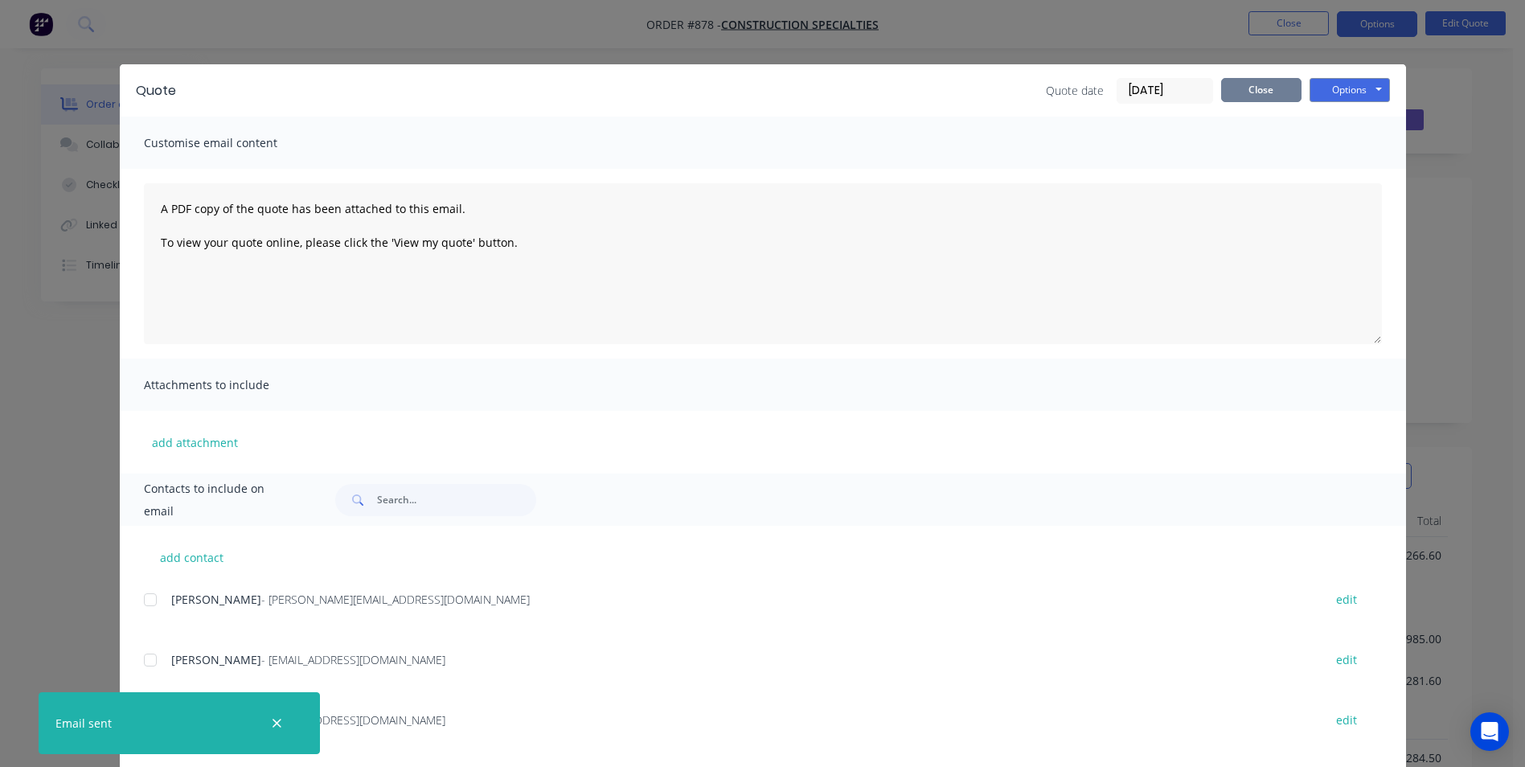
click at [1261, 97] on button "Close" at bounding box center [1261, 90] width 80 height 24
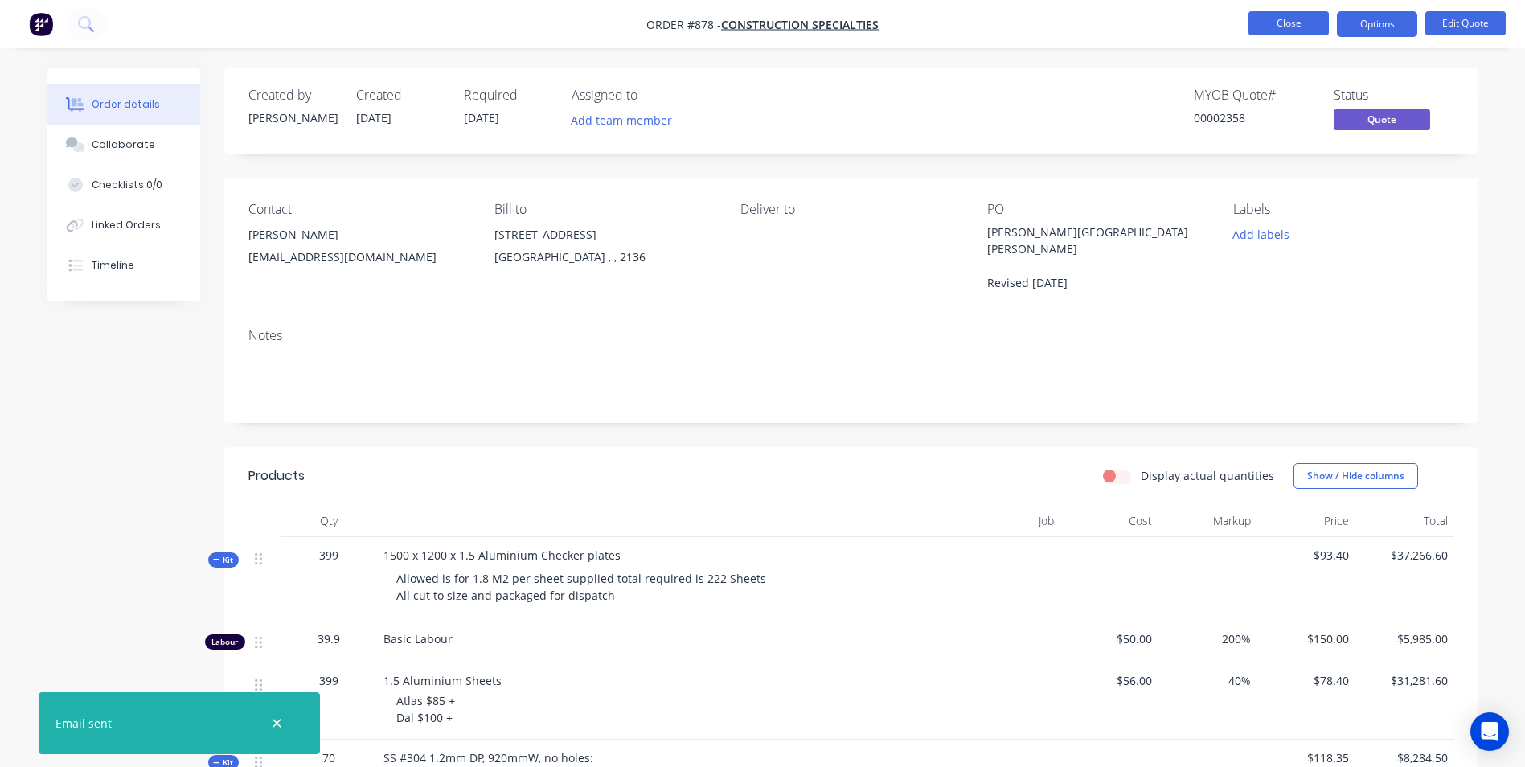
click at [1252, 24] on button "Close" at bounding box center [1288, 23] width 80 height 24
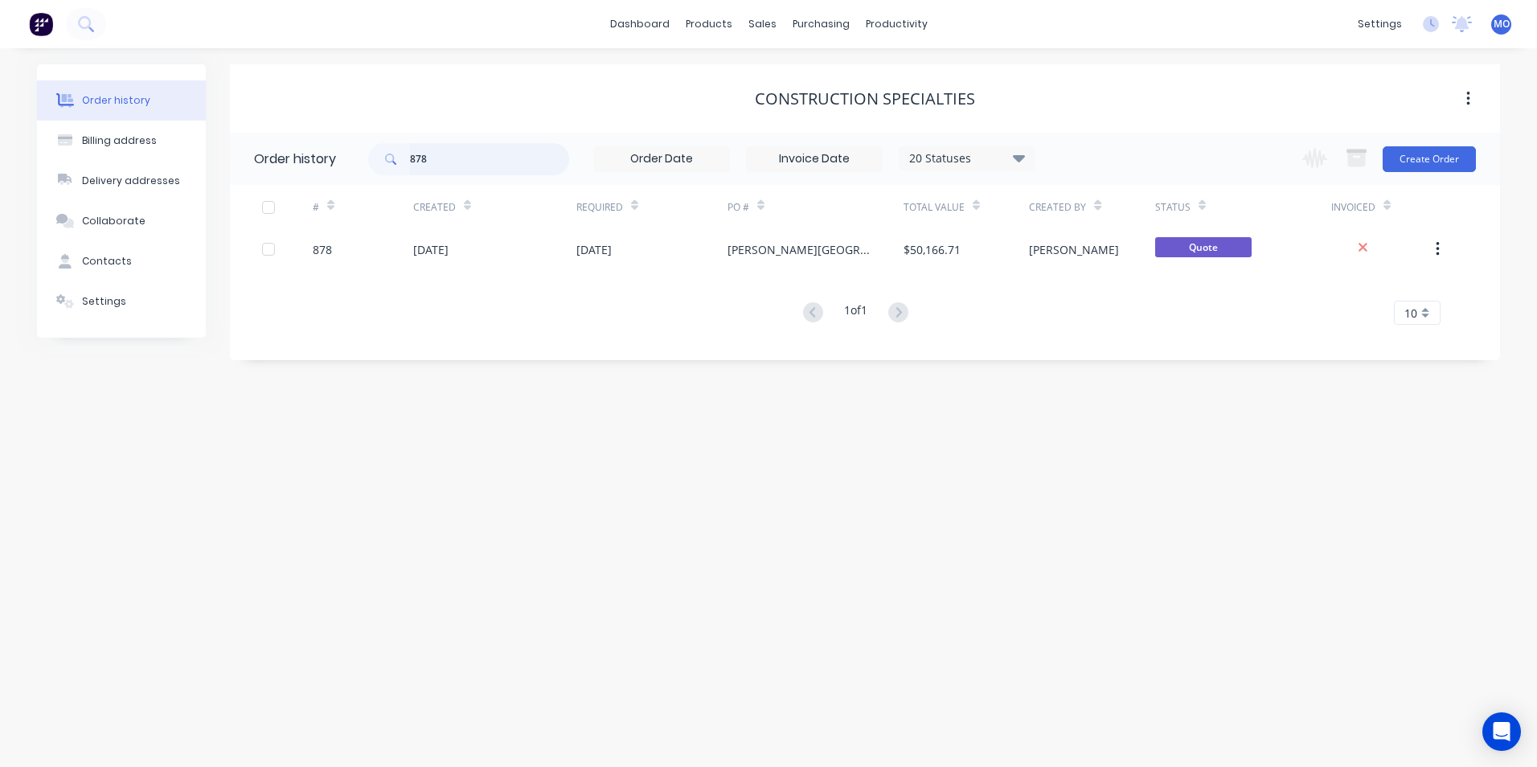
click at [431, 158] on input "878" at bounding box center [489, 159] width 159 height 32
click at [496, 153] on input "878" at bounding box center [489, 159] width 159 height 32
type input "890"
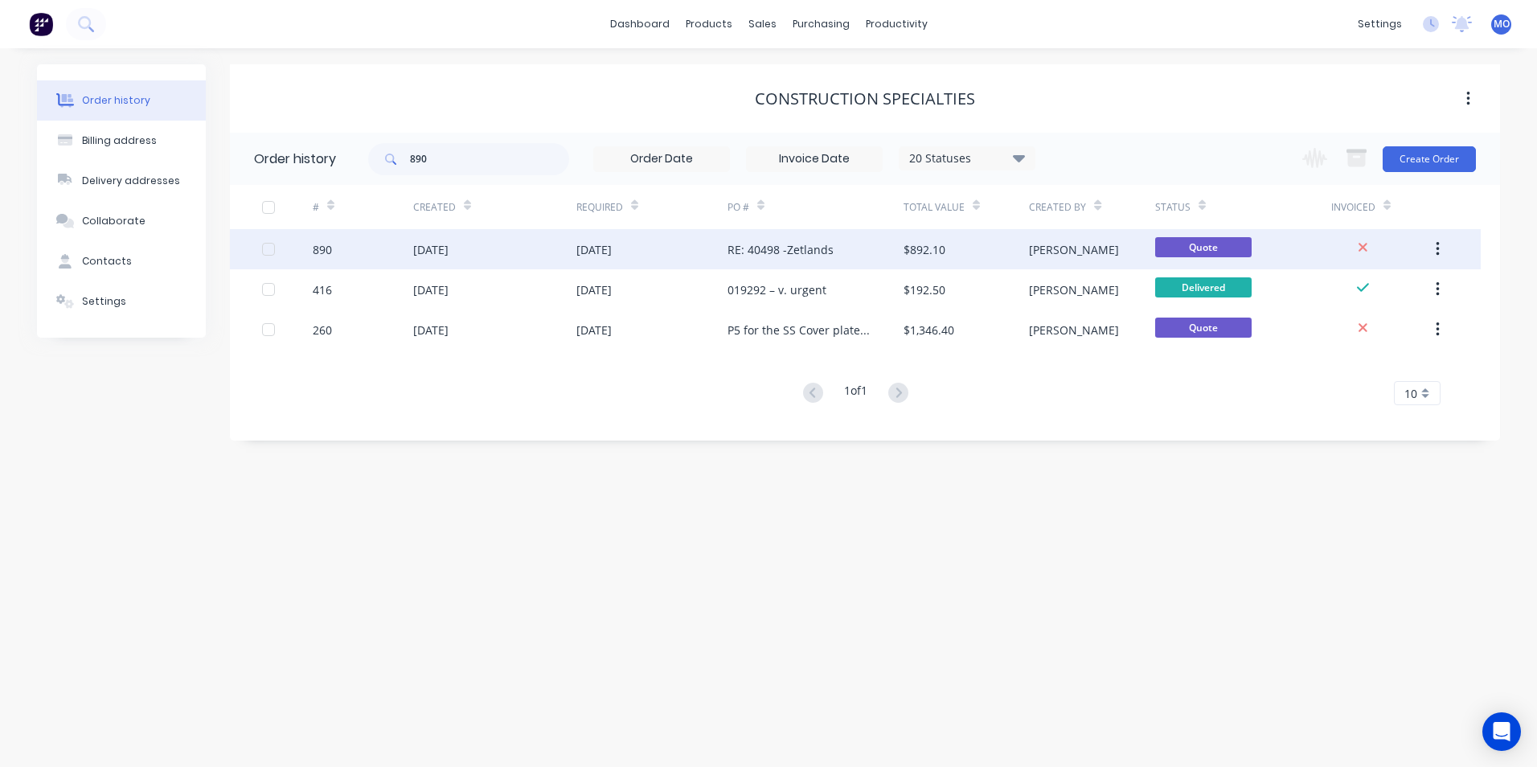
click at [436, 251] on div "[DATE]" at bounding box center [430, 249] width 35 height 17
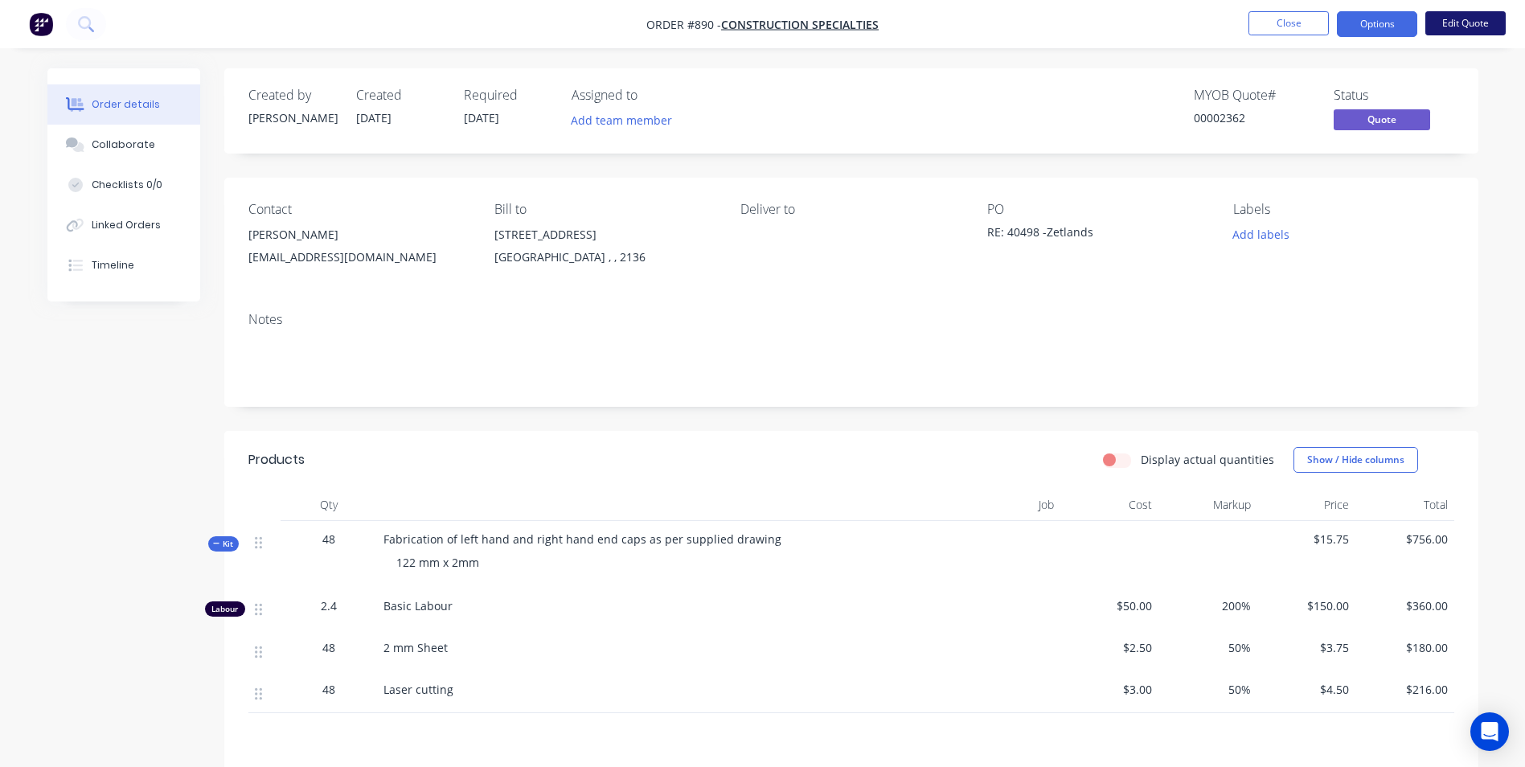
click at [1447, 23] on button "Edit Quote" at bounding box center [1465, 23] width 80 height 24
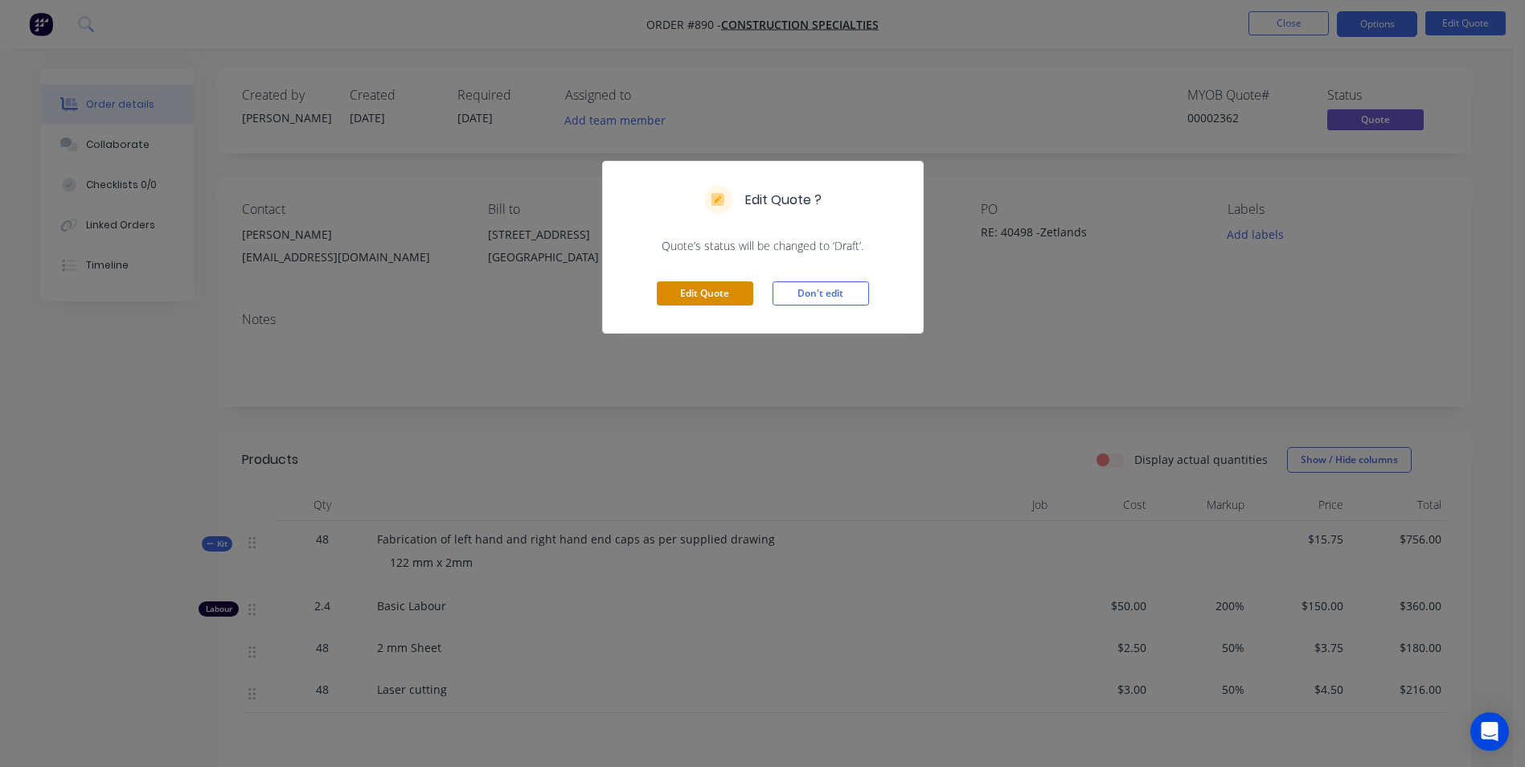
click at [710, 289] on button "Edit Quote" at bounding box center [705, 293] width 96 height 24
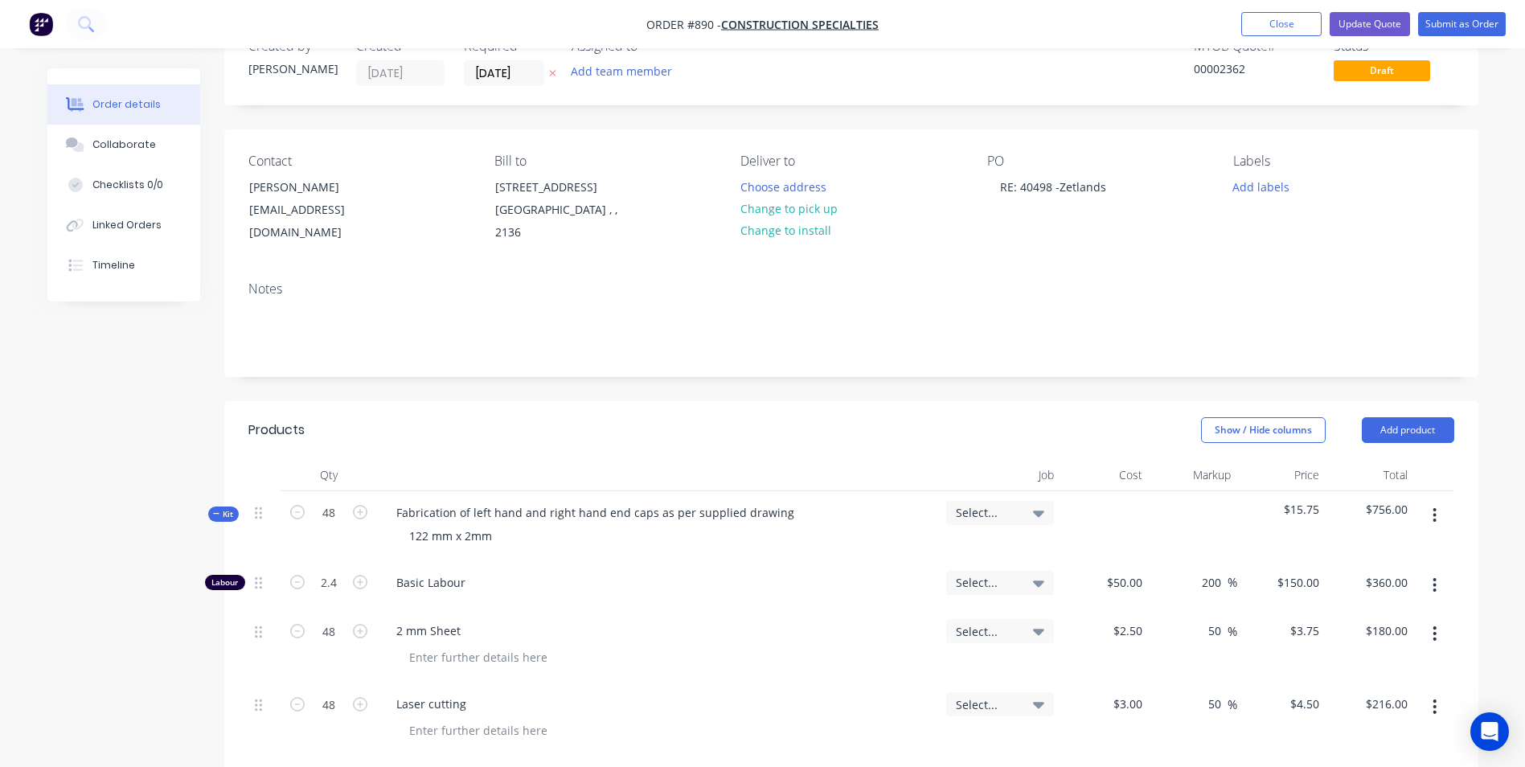
scroll to position [241, 0]
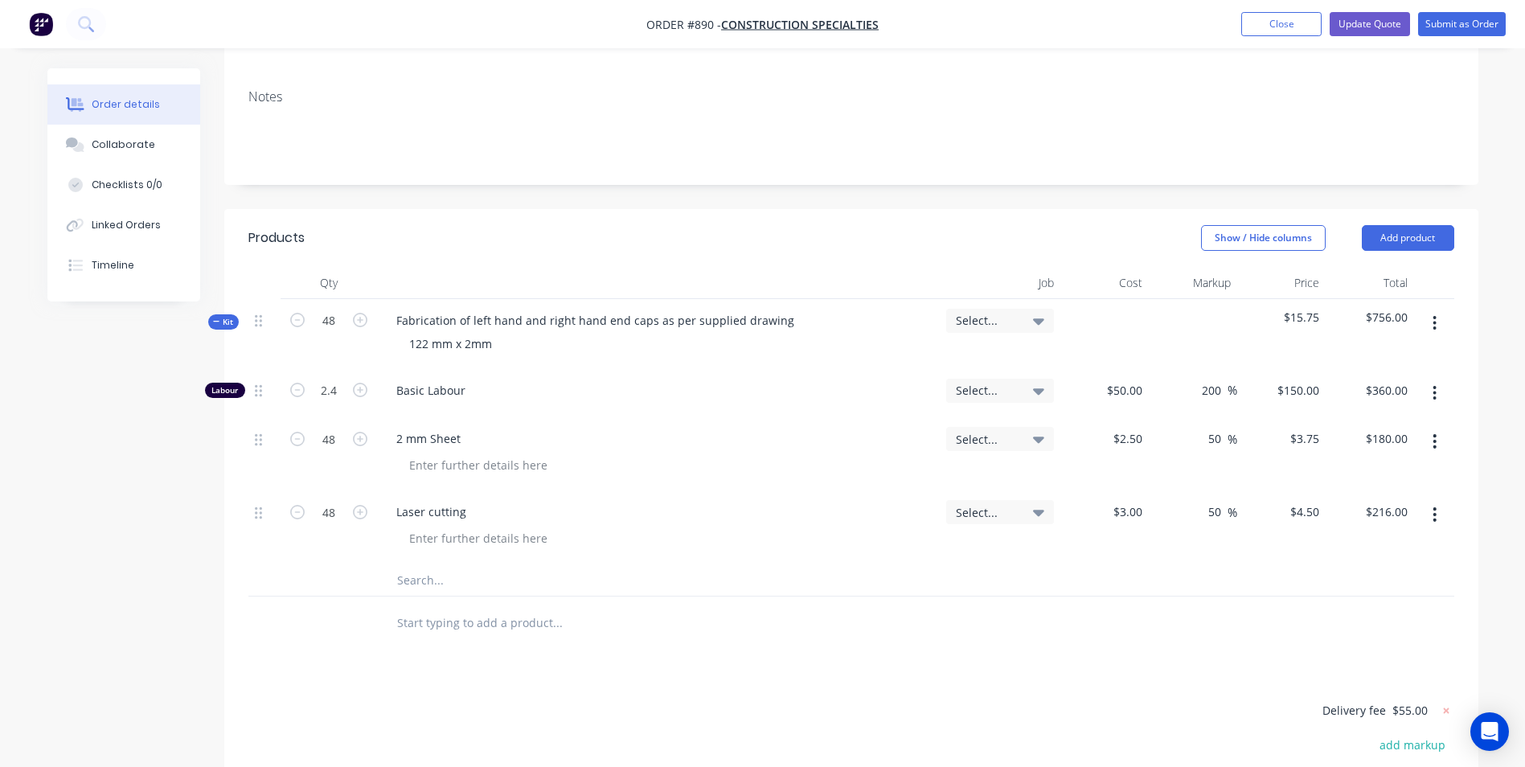
click at [1423, 323] on button "button" at bounding box center [1434, 323] width 38 height 29
click at [1368, 362] on div "Add product to kit" at bounding box center [1378, 365] width 124 height 23
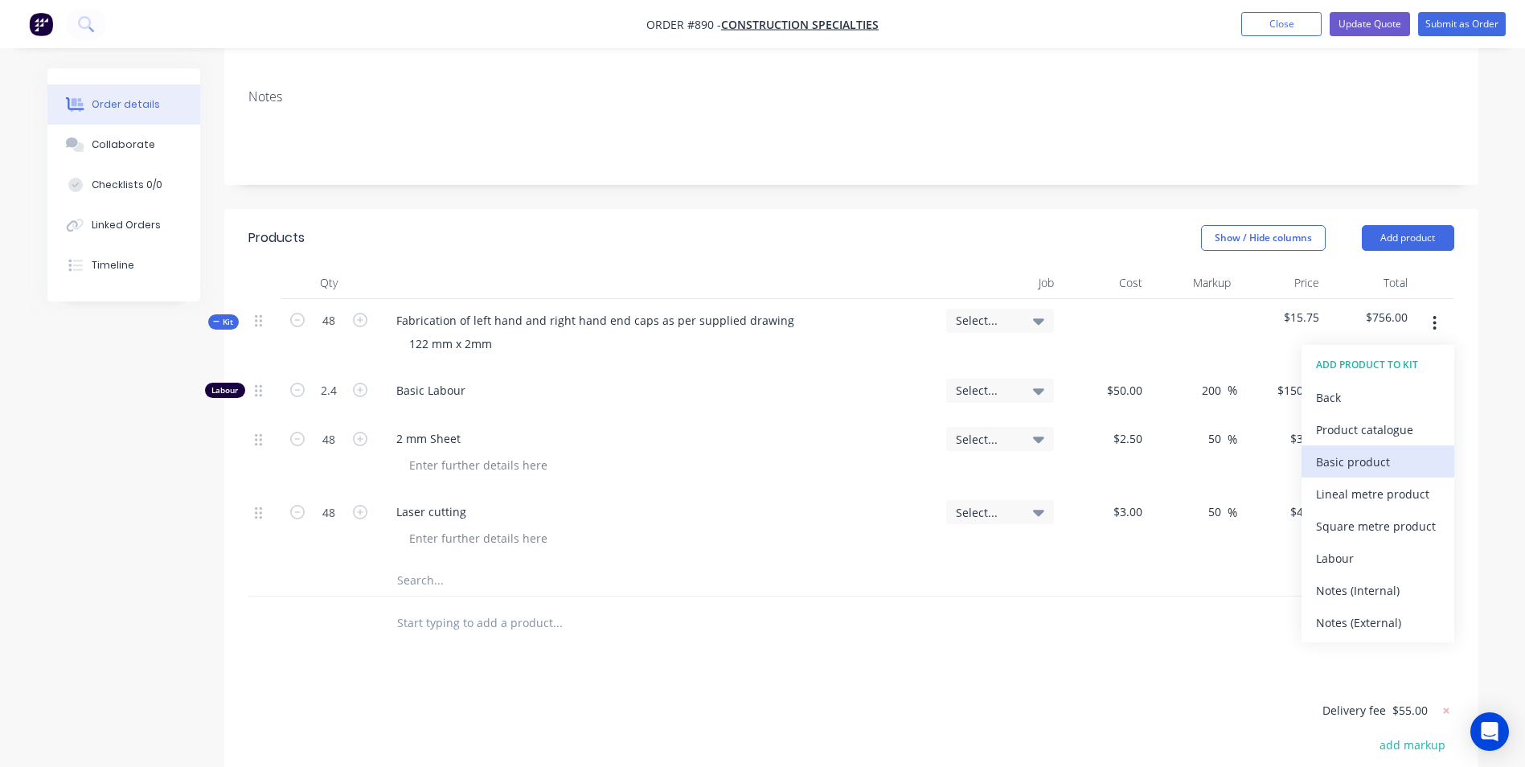
click at [1334, 461] on div "Basic product" at bounding box center [1378, 461] width 124 height 23
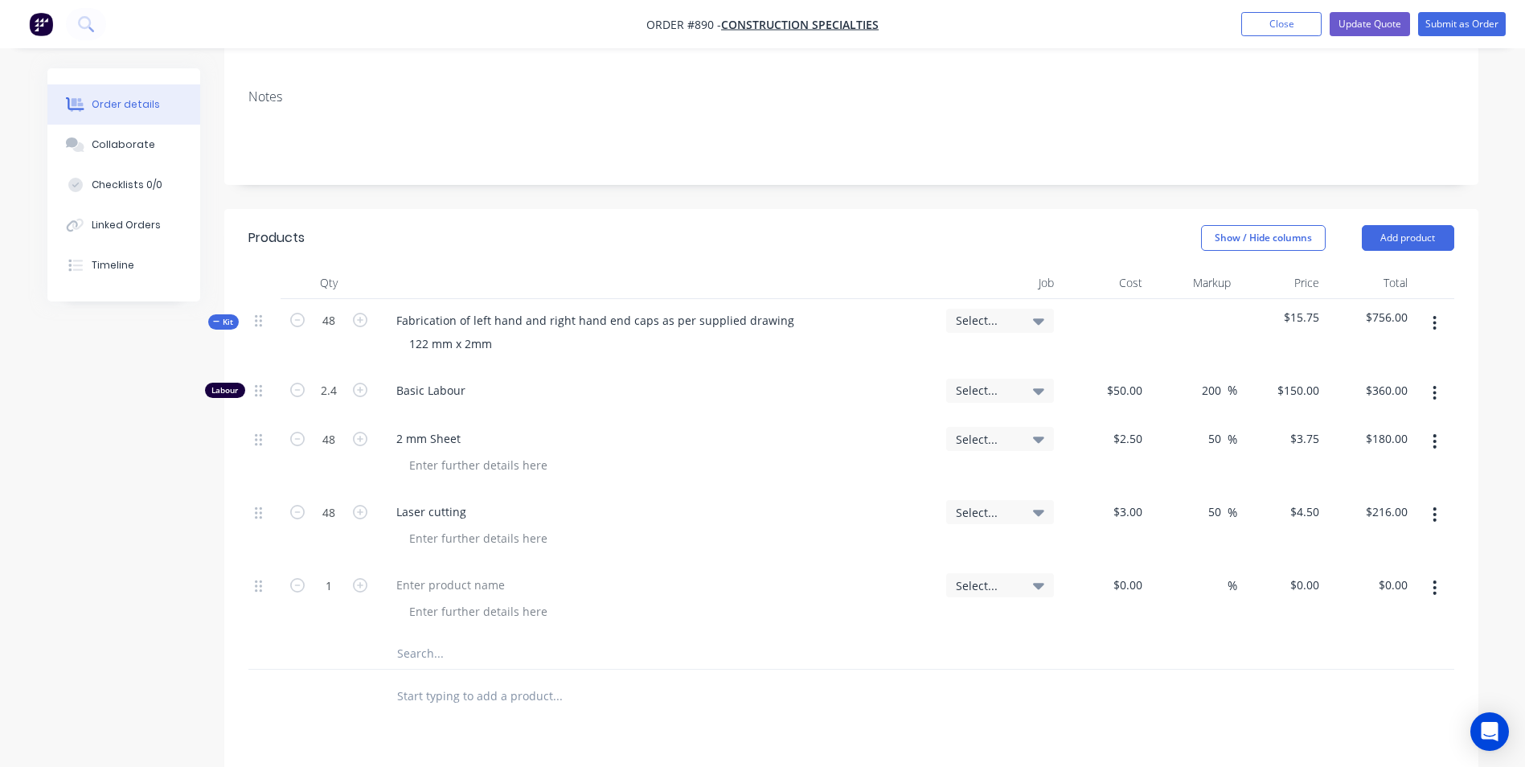
click at [1435, 591] on icon "button" at bounding box center [1434, 588] width 4 height 18
click at [1345, 719] on div "Delete" at bounding box center [1378, 725] width 124 height 23
click at [1438, 321] on button "button" at bounding box center [1434, 323] width 38 height 29
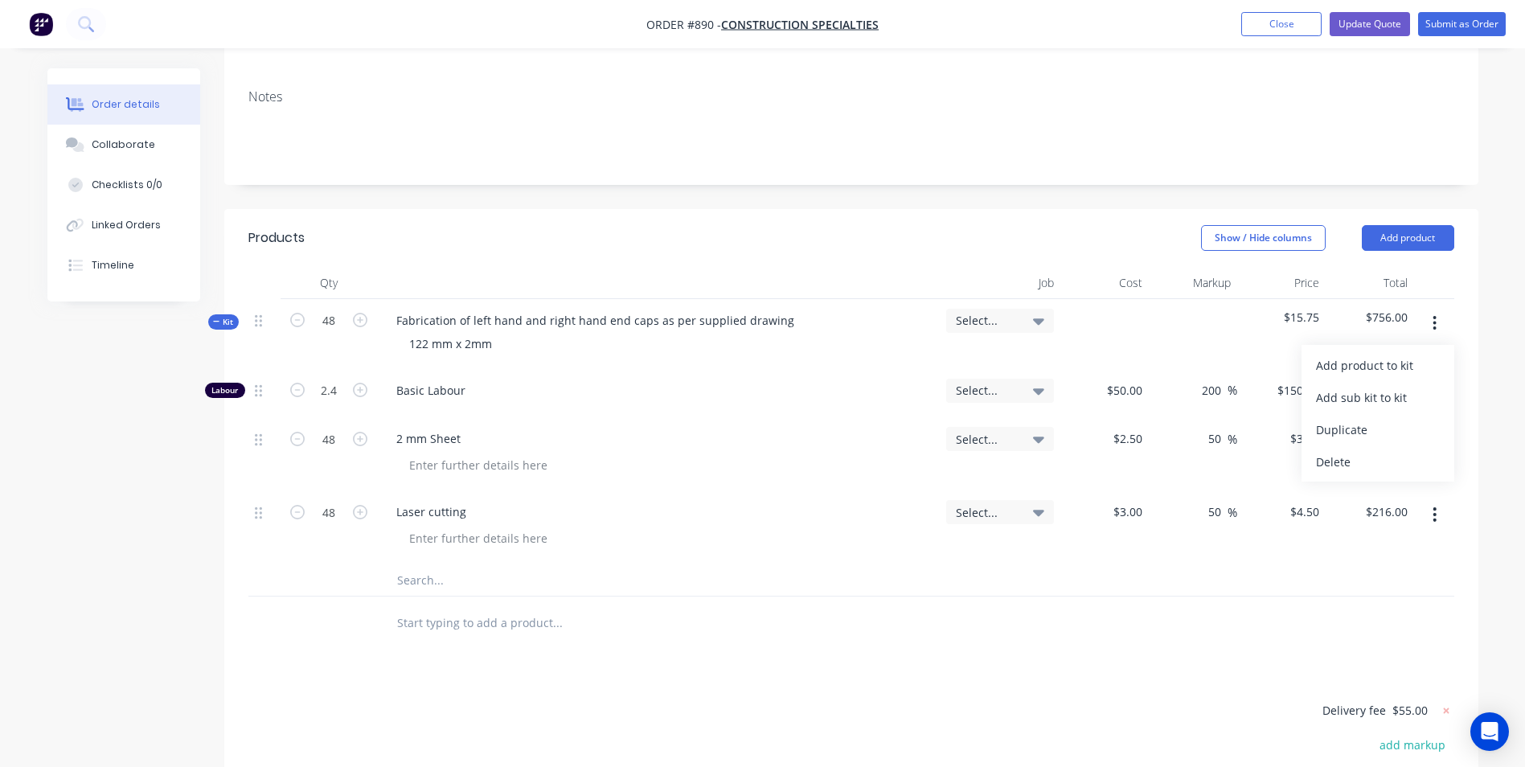
drag, startPoint x: 1329, startPoint y: 465, endPoint x: 1325, endPoint y: 565, distance: 100.5
click at [1325, 565] on div "Kit 48 Fabrication of left hand and right hand end caps as per supplied drawing…" at bounding box center [851, 448] width 1206 height 298
click at [1357, 431] on div "Duplicate" at bounding box center [1378, 429] width 124 height 23
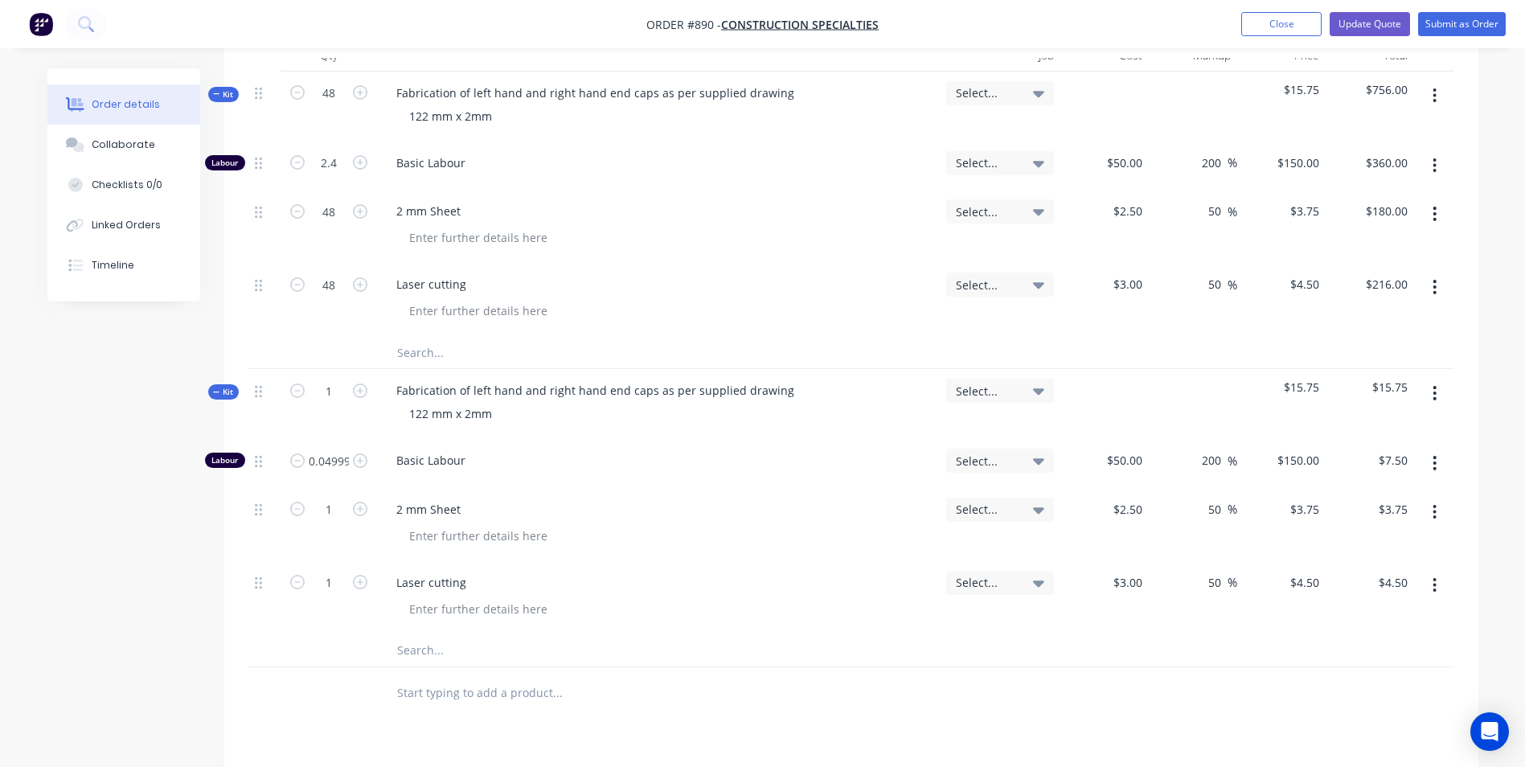
scroll to position [482, 0]
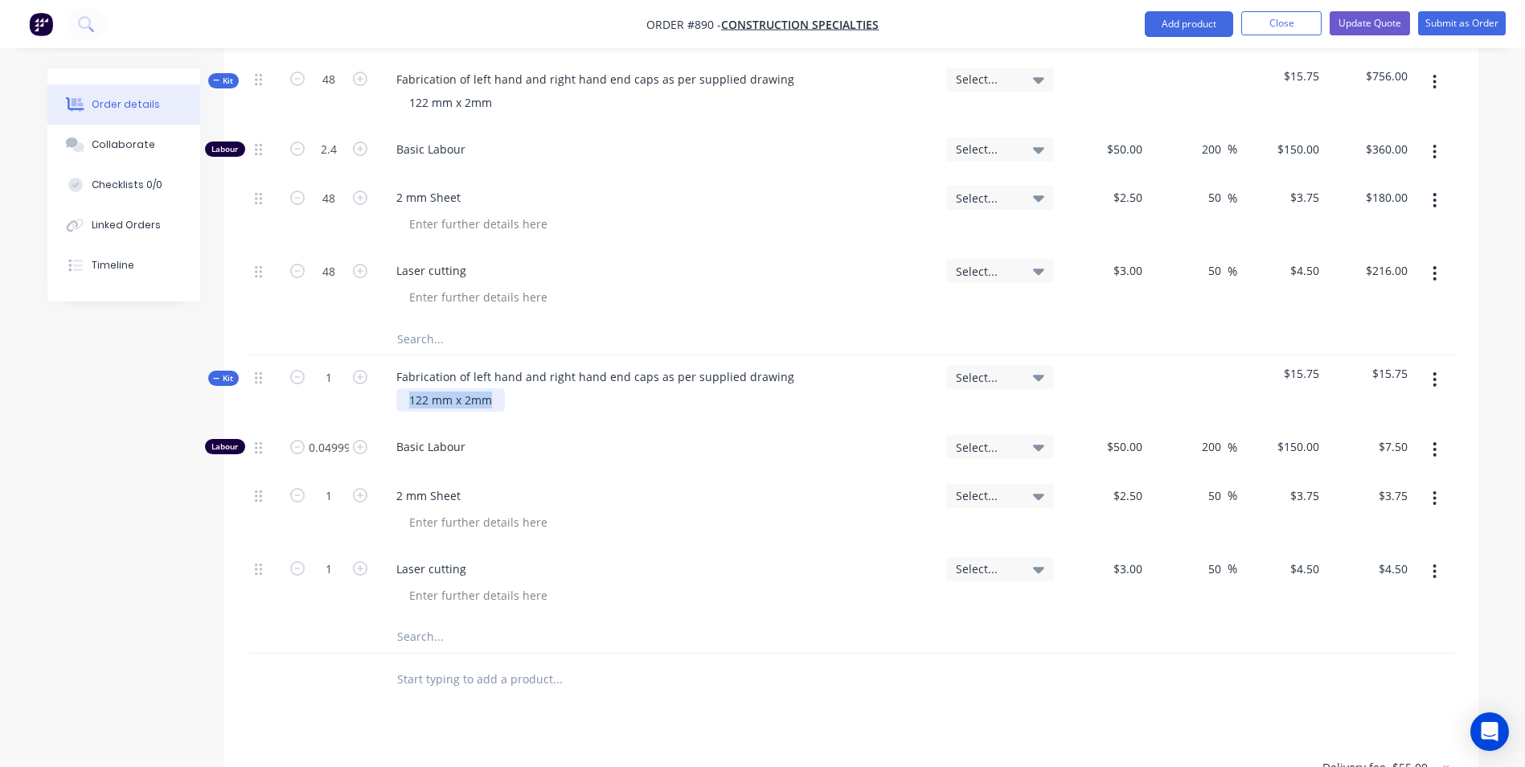
drag, startPoint x: 508, startPoint y: 395, endPoint x: 412, endPoint y: 401, distance: 95.9
click at [412, 400] on div "122 mm x 2mm" at bounding box center [658, 399] width 550 height 23
click at [496, 405] on div "122 mm x 2mm" at bounding box center [450, 399] width 108 height 23
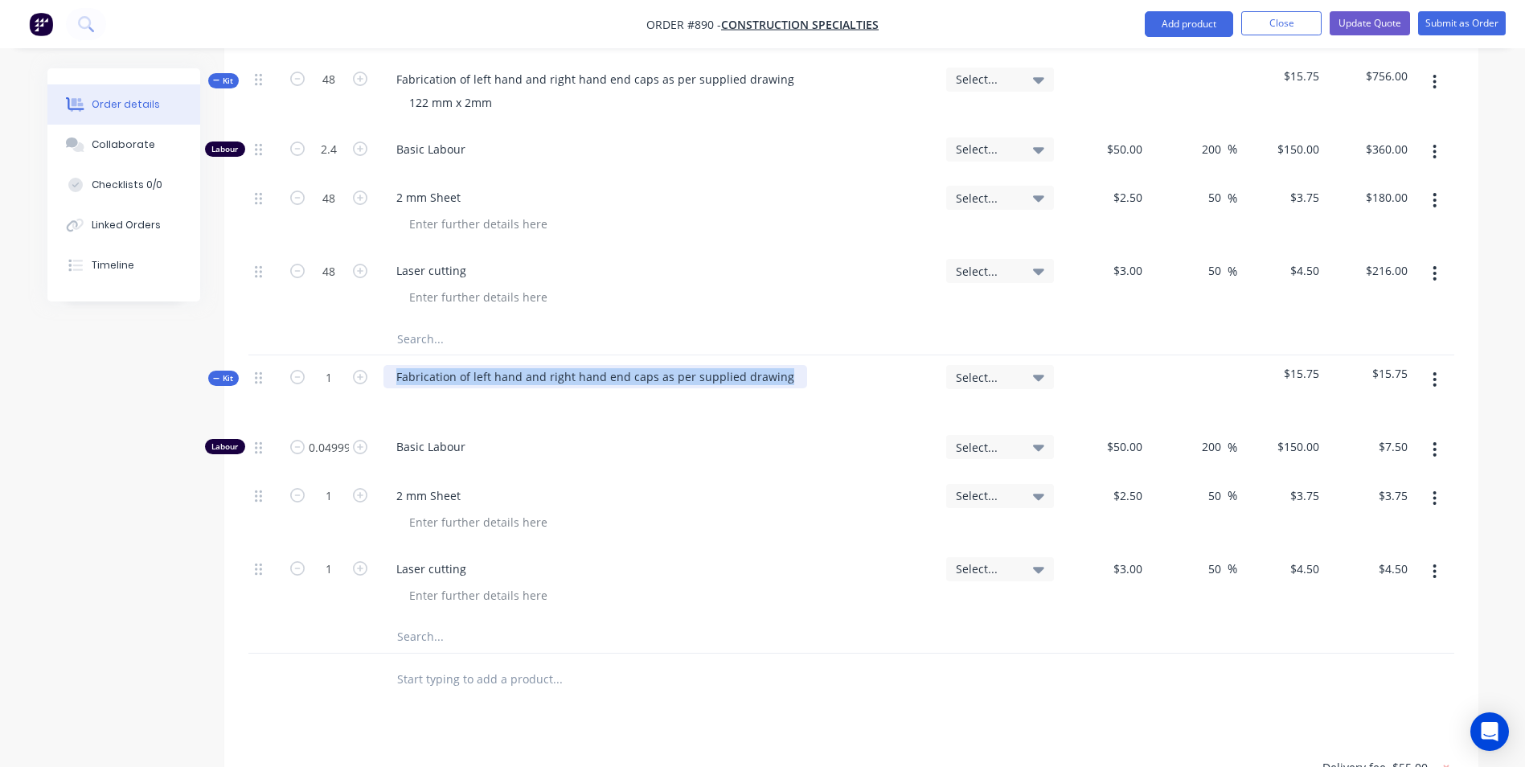
drag, startPoint x: 779, startPoint y: 386, endPoint x: 396, endPoint y: 383, distance: 382.6
click at [396, 383] on div "Fabrication of left hand and right hand end caps as per supplied drawing" at bounding box center [595, 376] width 424 height 23
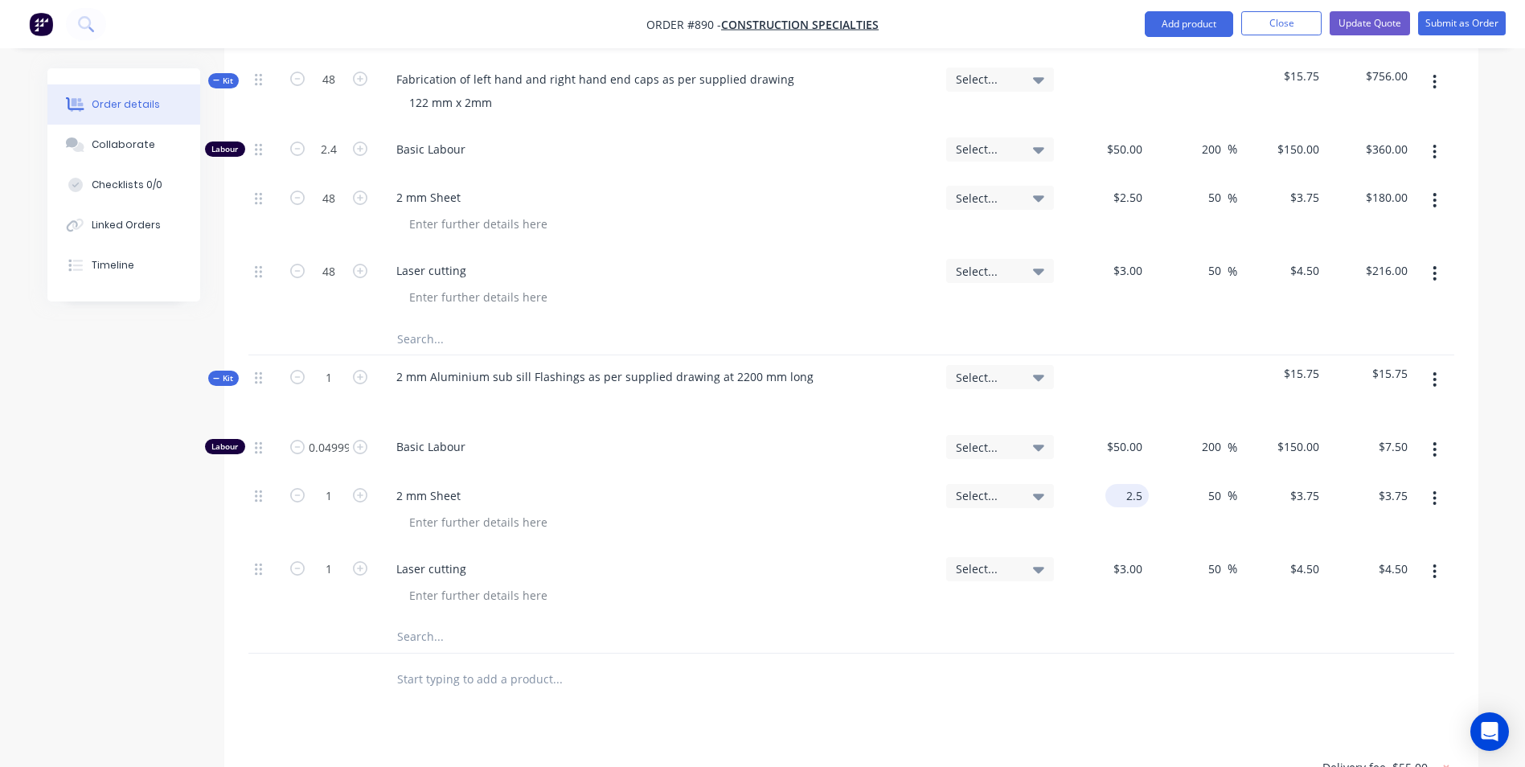
click at [1118, 496] on div "2.5 $2.50" at bounding box center [1126, 495] width 43 height 23
type input "$24.00"
type input "$36.00"
click at [1430, 568] on button "button" at bounding box center [1434, 571] width 38 height 29
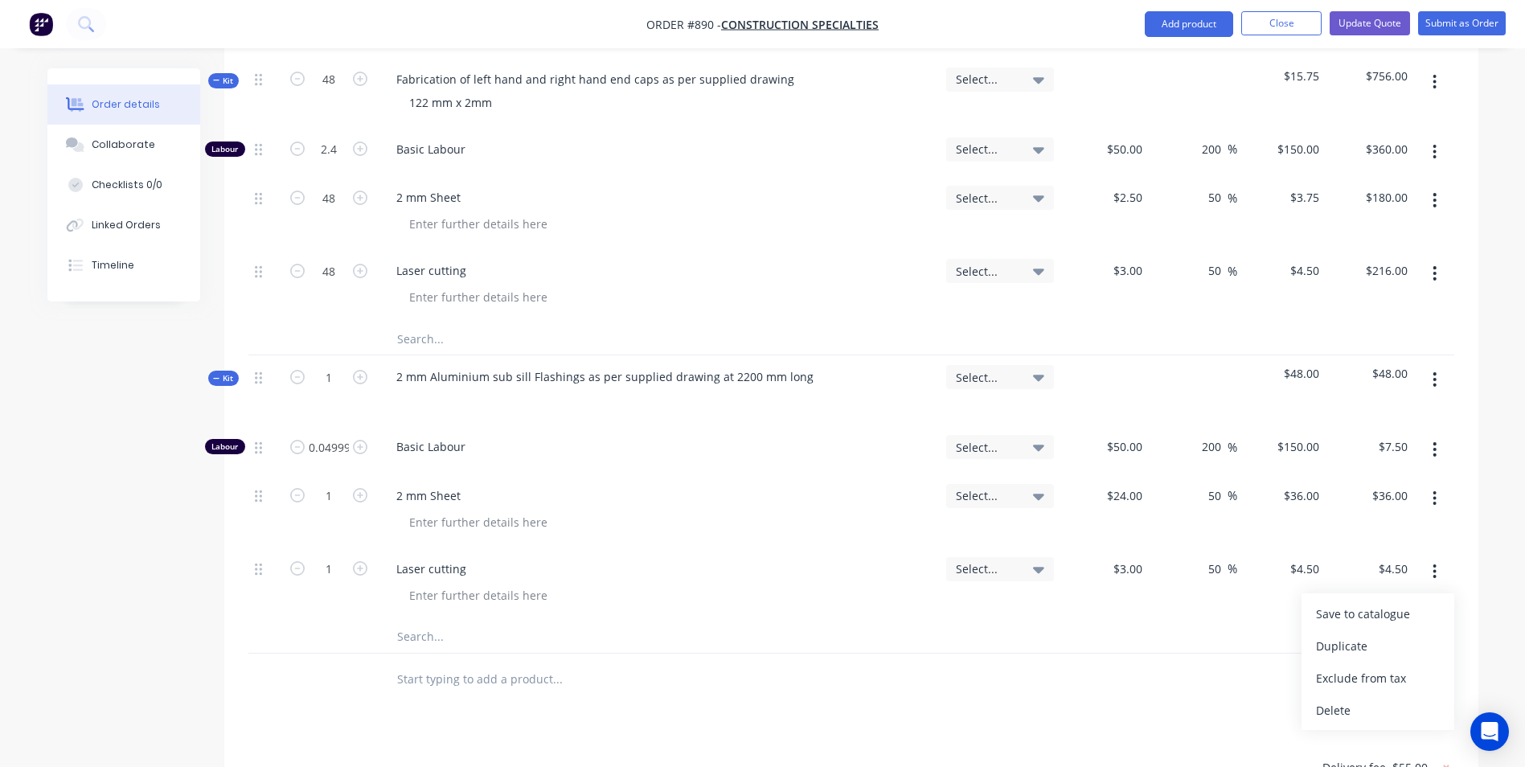
click at [1333, 696] on button "Delete" at bounding box center [1377, 710] width 153 height 32
click at [334, 453] on input "0.049999999999999996" at bounding box center [329, 447] width 42 height 24
type input "0.2"
type input "$30.00"
type input "$50.00"
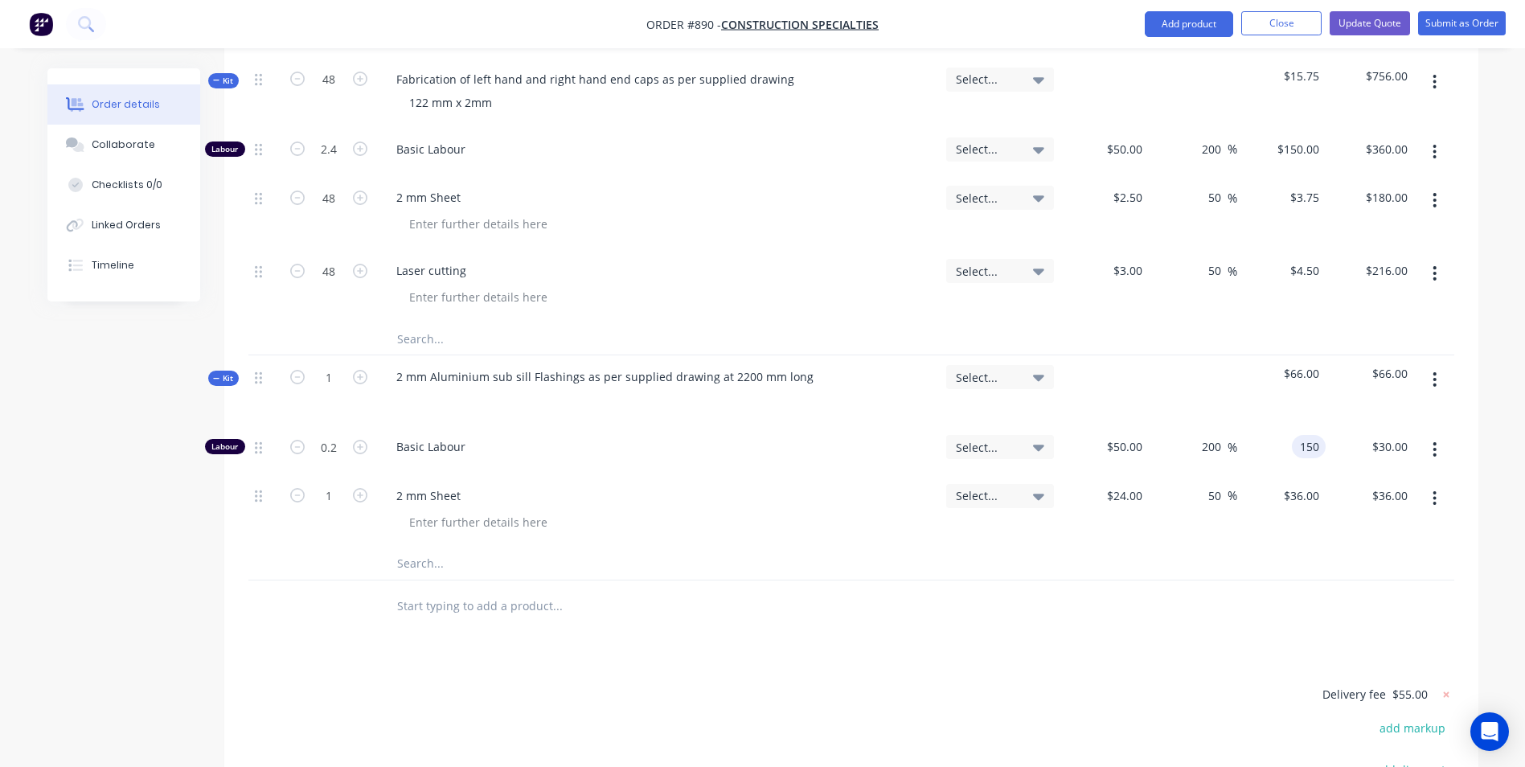
type input "$150.00"
click at [332, 375] on input "1" at bounding box center [329, 377] width 42 height 24
type input "$30.00"
type input "15"
type input "3"
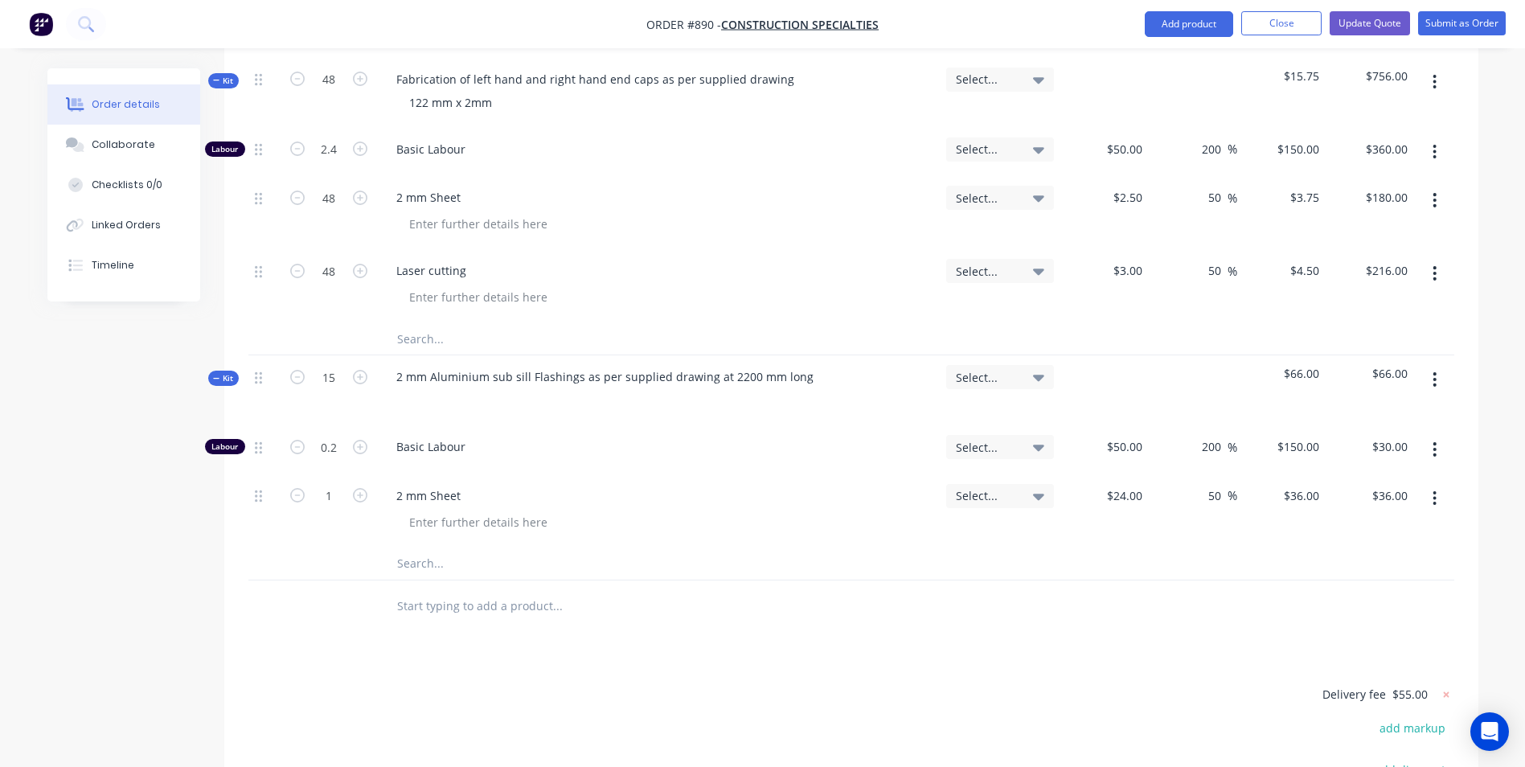
type input "$450.00"
type input "15"
type input "$540.00"
click at [1117, 493] on div "24 $24.00" at bounding box center [1104, 510] width 88 height 73
type input "4"
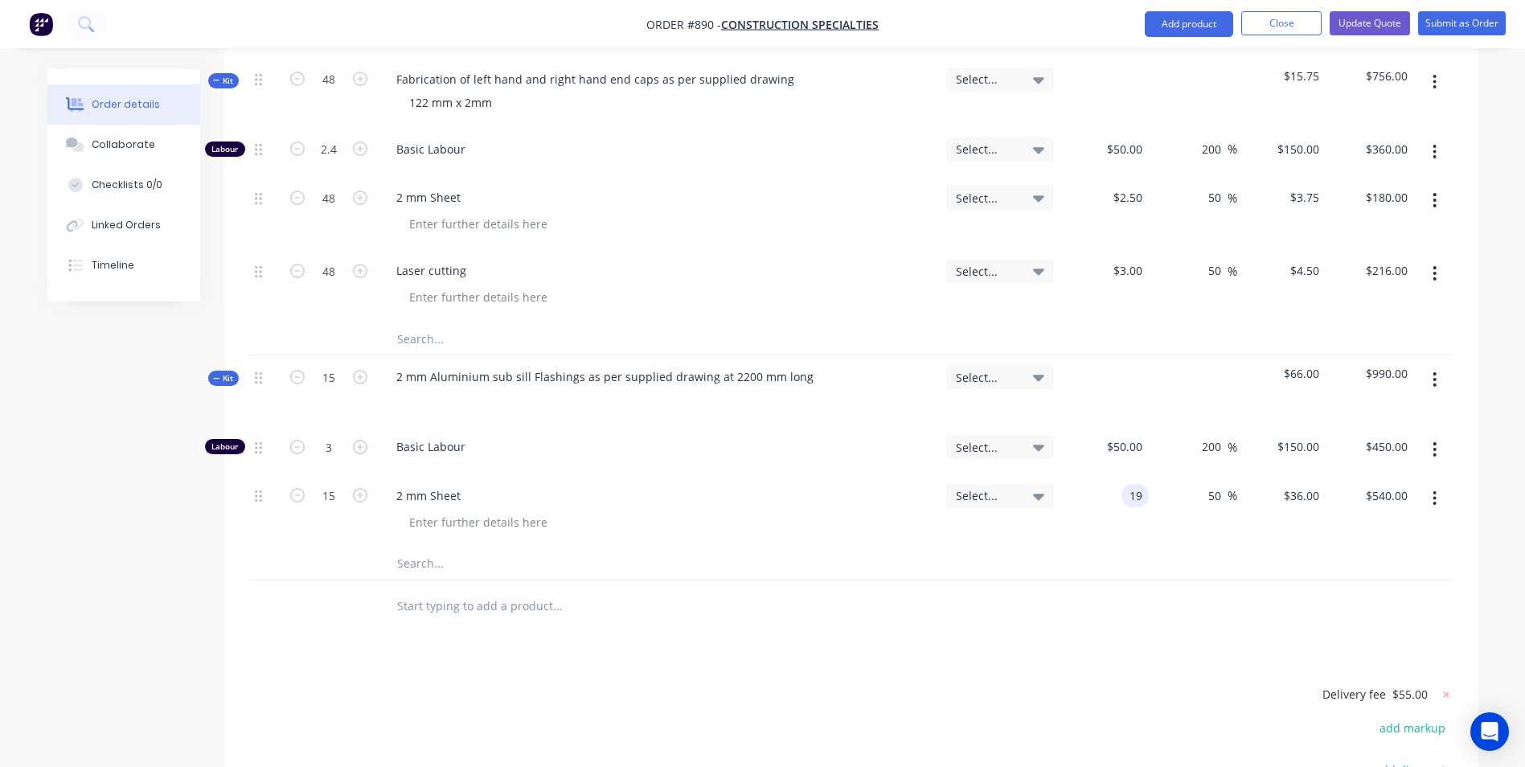
type input "$19.00"
type input "$28.50"
type input "$427.50"
click at [1359, 25] on button "Update Quote" at bounding box center [1369, 23] width 80 height 24
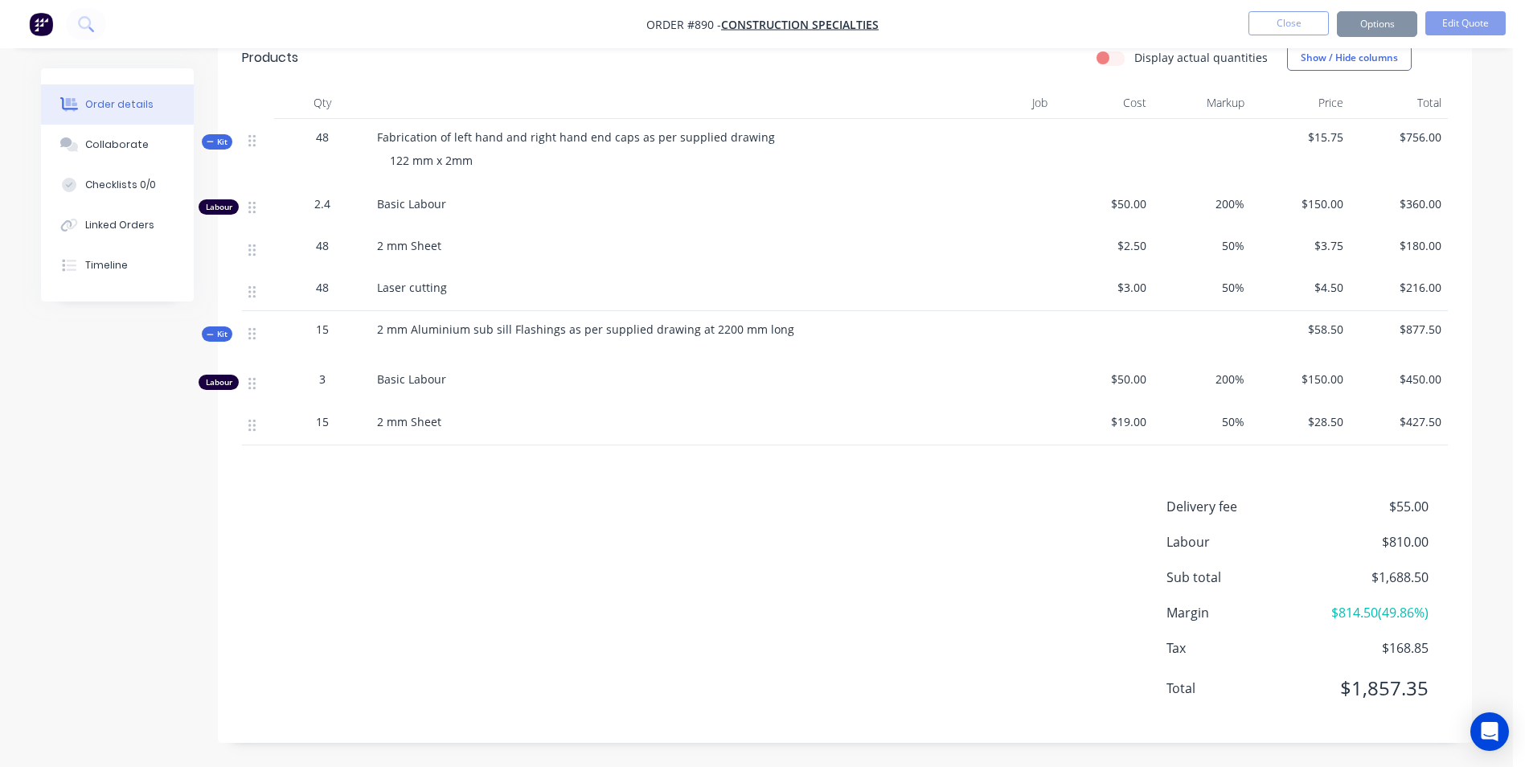
scroll to position [0, 0]
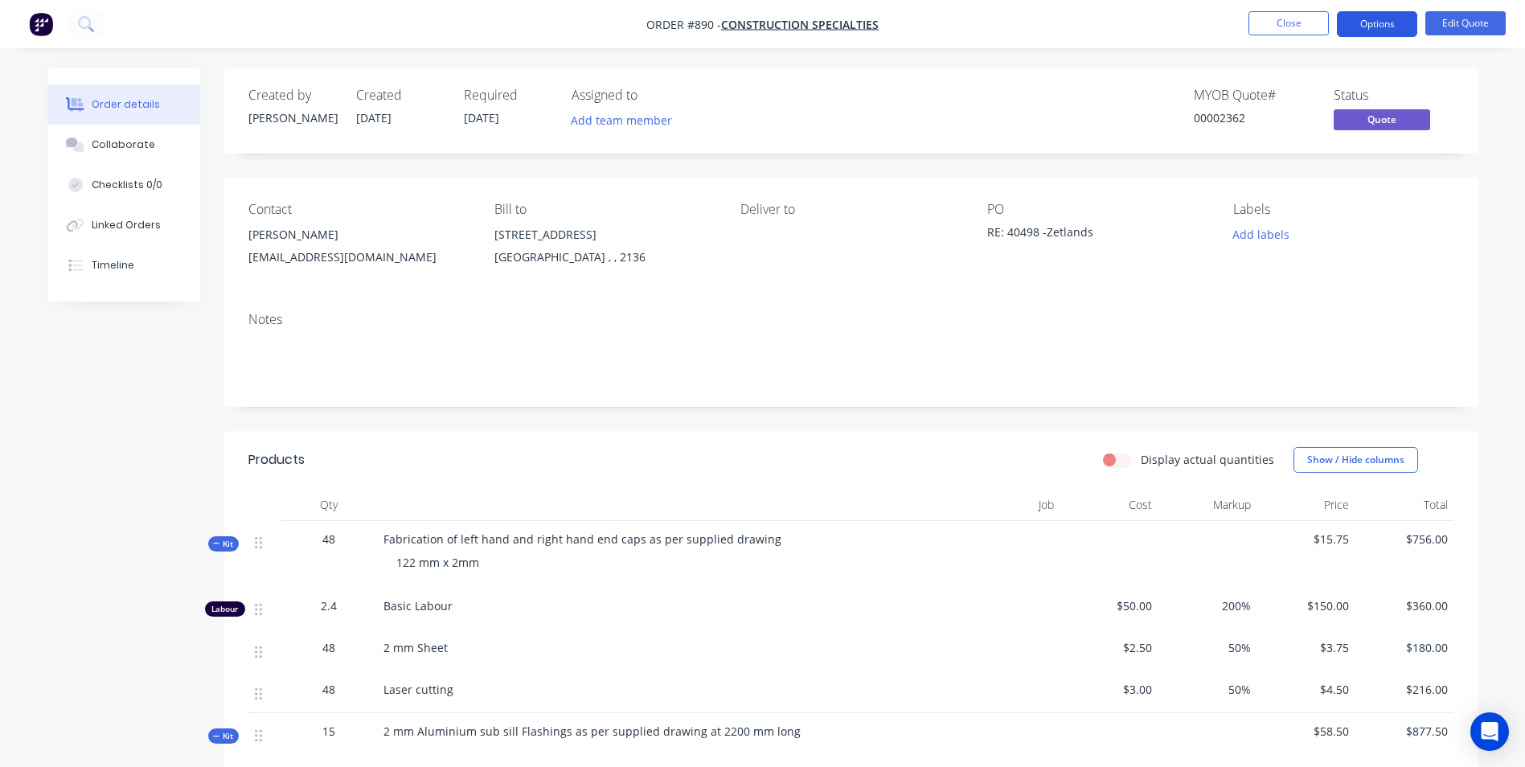
click at [1391, 14] on button "Options" at bounding box center [1377, 24] width 80 height 26
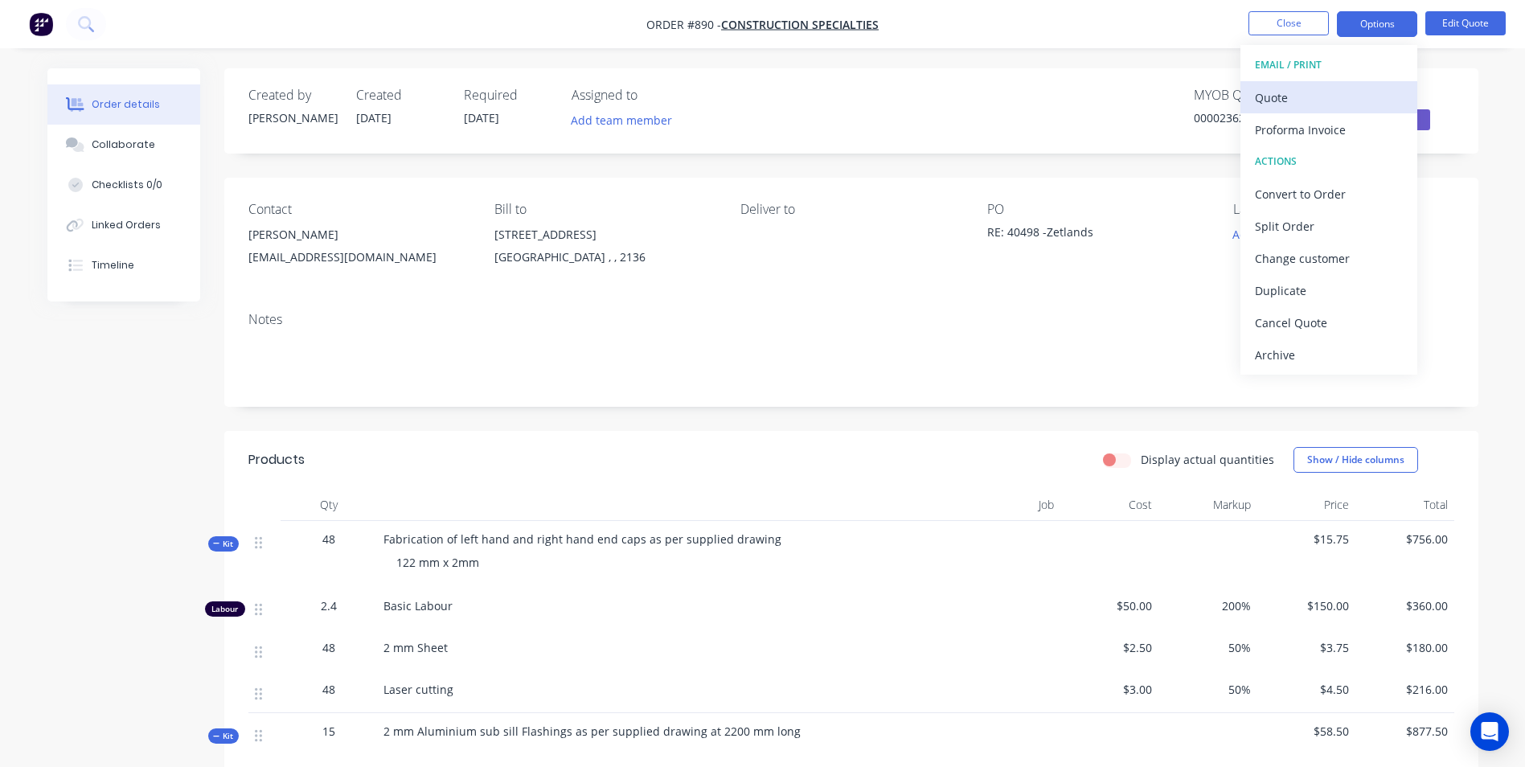
click at [1300, 84] on button "Quote" at bounding box center [1328, 97] width 177 height 32
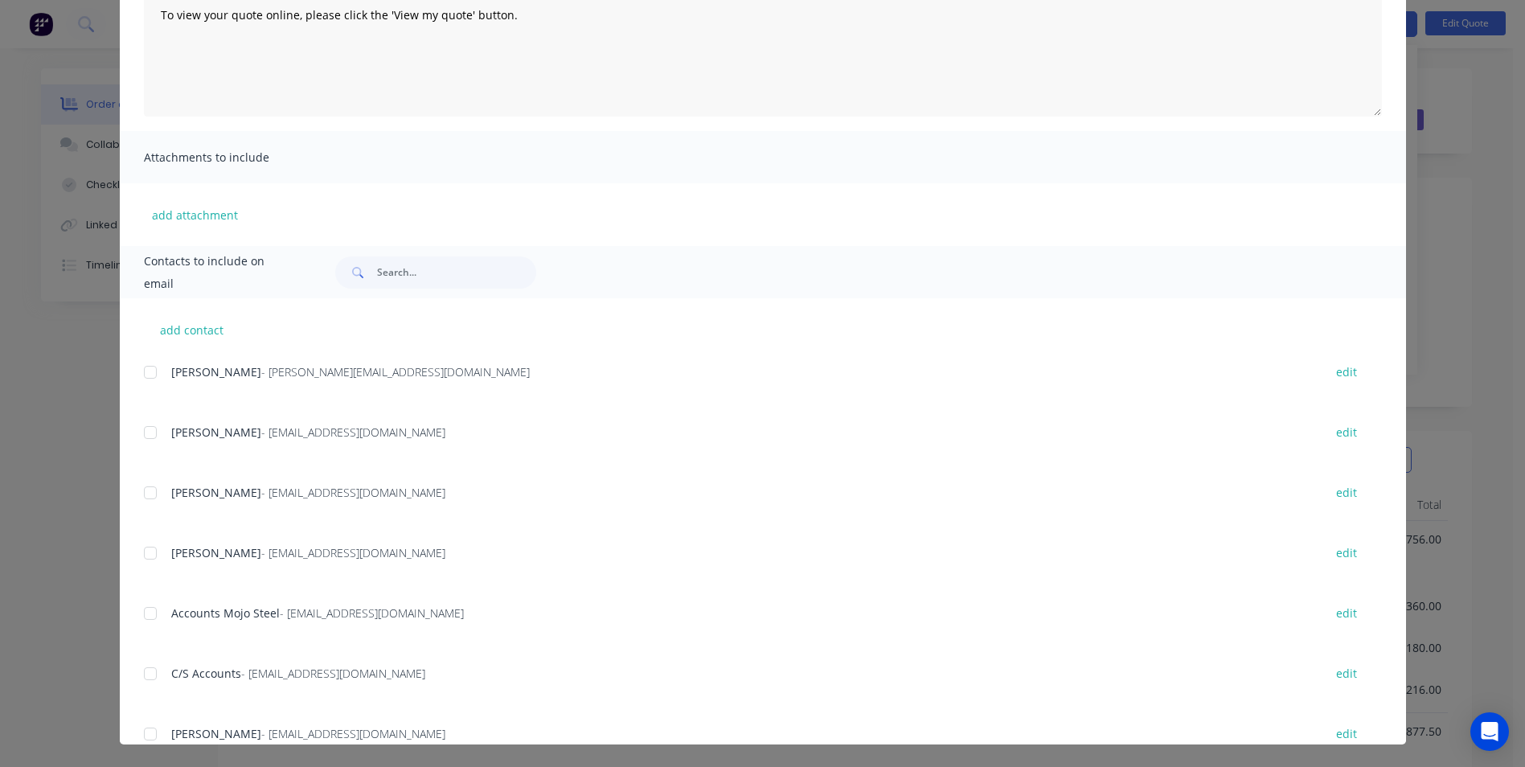
click at [146, 437] on div at bounding box center [150, 432] width 32 height 32
click at [138, 497] on div at bounding box center [150, 493] width 32 height 32
click at [157, 552] on div at bounding box center [150, 553] width 32 height 32
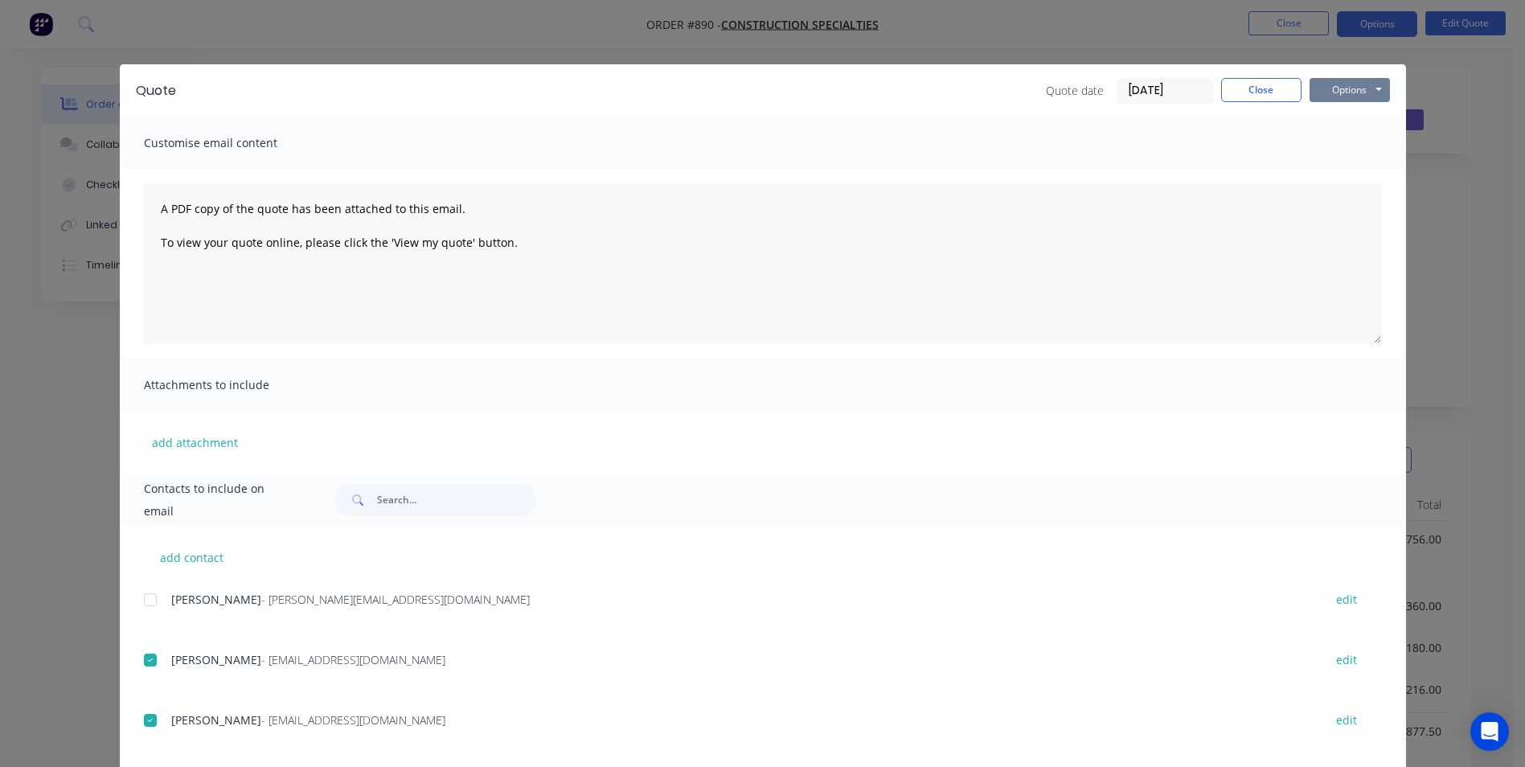
click at [1316, 96] on button "Options" at bounding box center [1349, 90] width 80 height 24
click at [1324, 169] on button "Email" at bounding box center [1360, 171] width 103 height 27
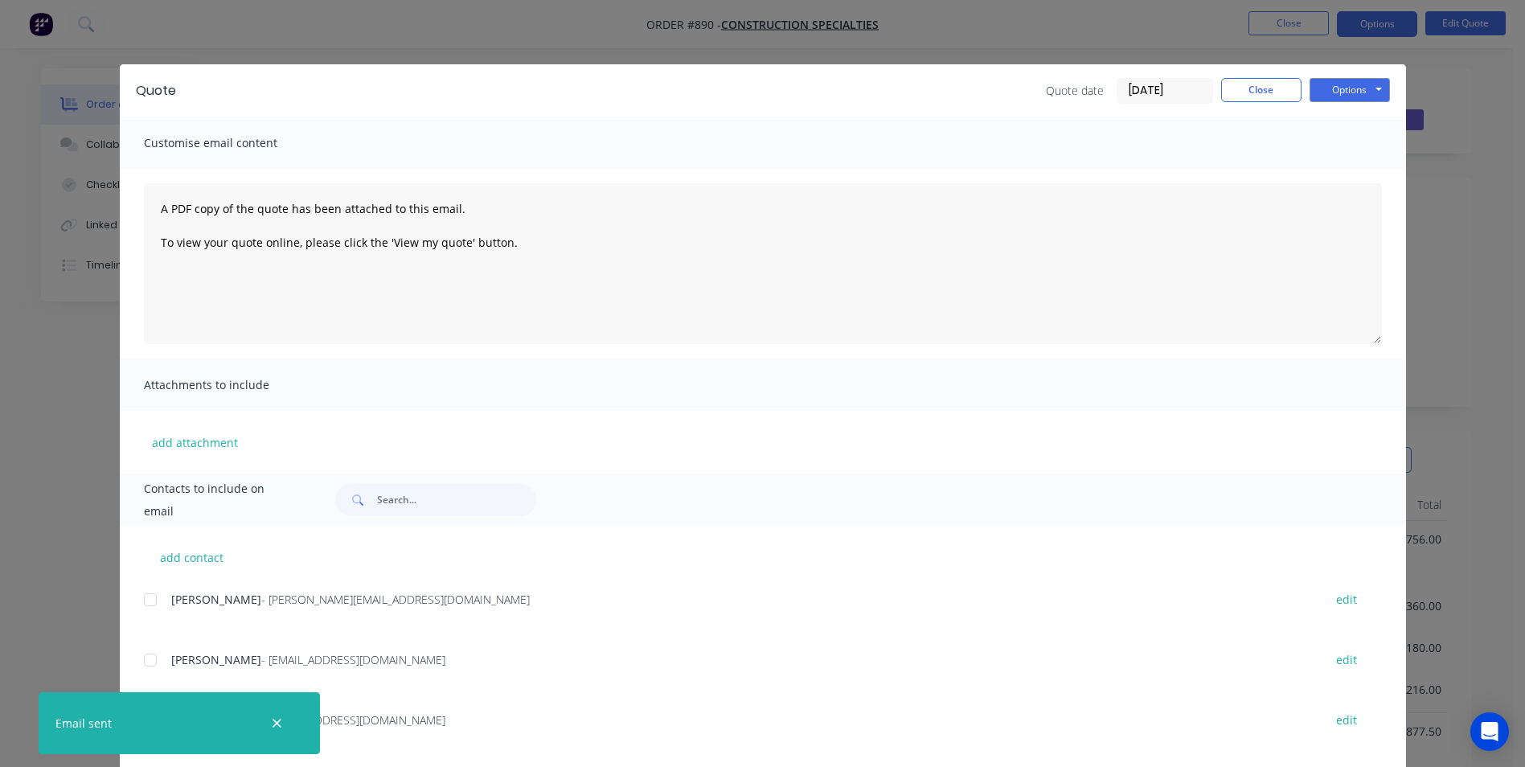
click at [1239, 103] on div "Quote Quote date [DATE] Close Options Preview Print Email" at bounding box center [763, 90] width 1286 height 52
click at [1271, 98] on button "Close" at bounding box center [1261, 90] width 80 height 24
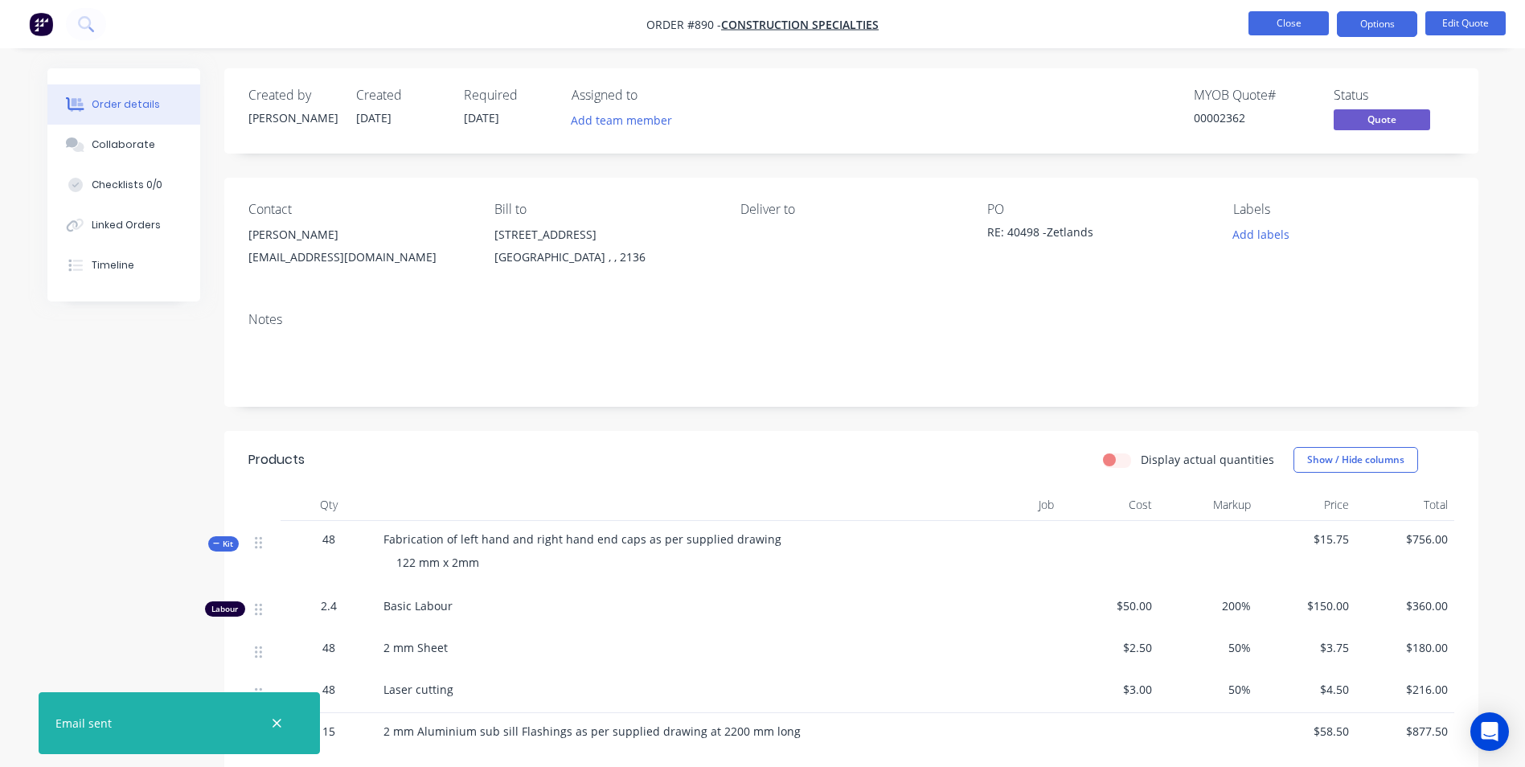
click at [1291, 18] on button "Close" at bounding box center [1288, 23] width 80 height 24
